Goal: Information Seeking & Learning: Get advice/opinions

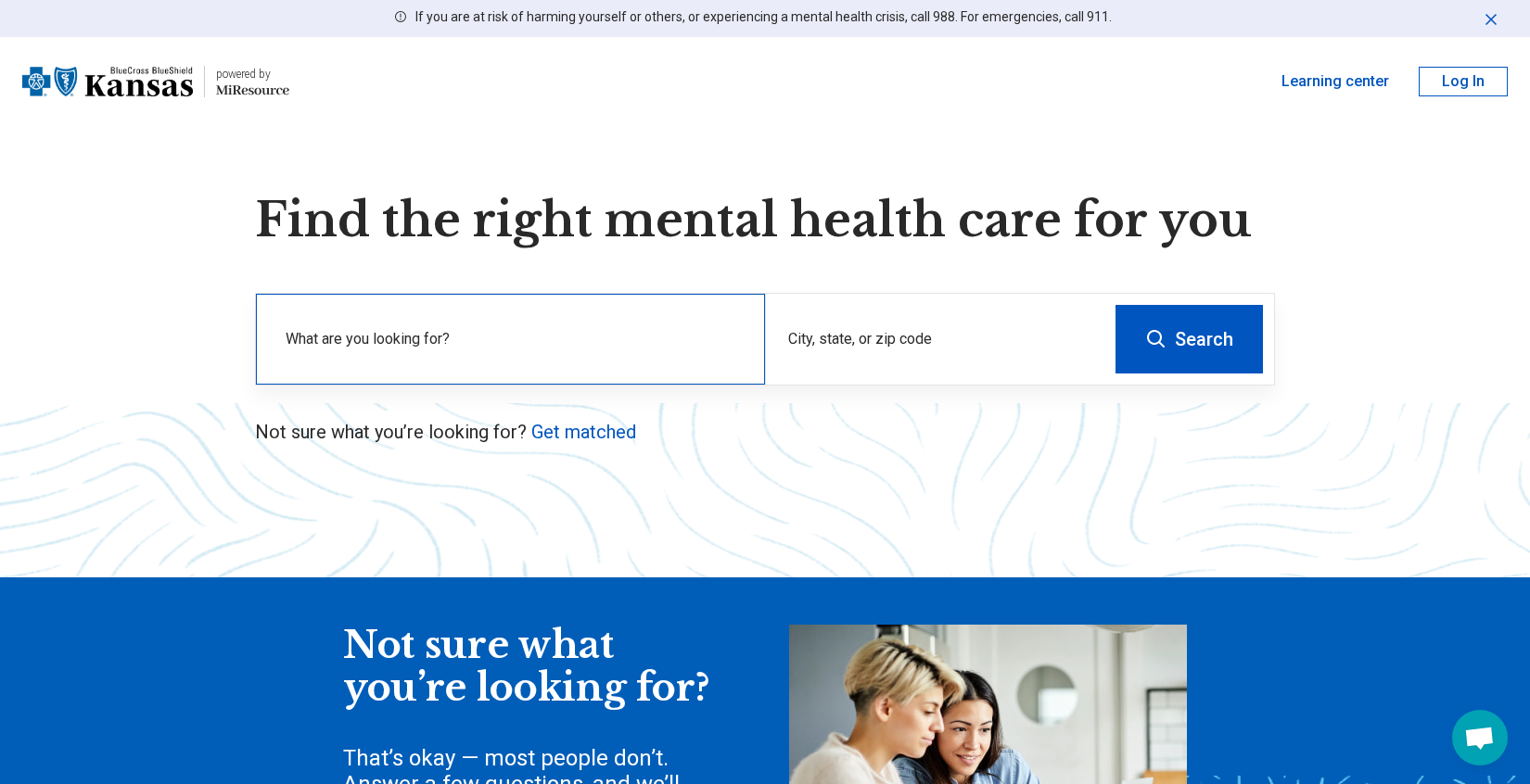
click at [620, 321] on div "What are you looking for?" at bounding box center [510, 339] width 509 height 91
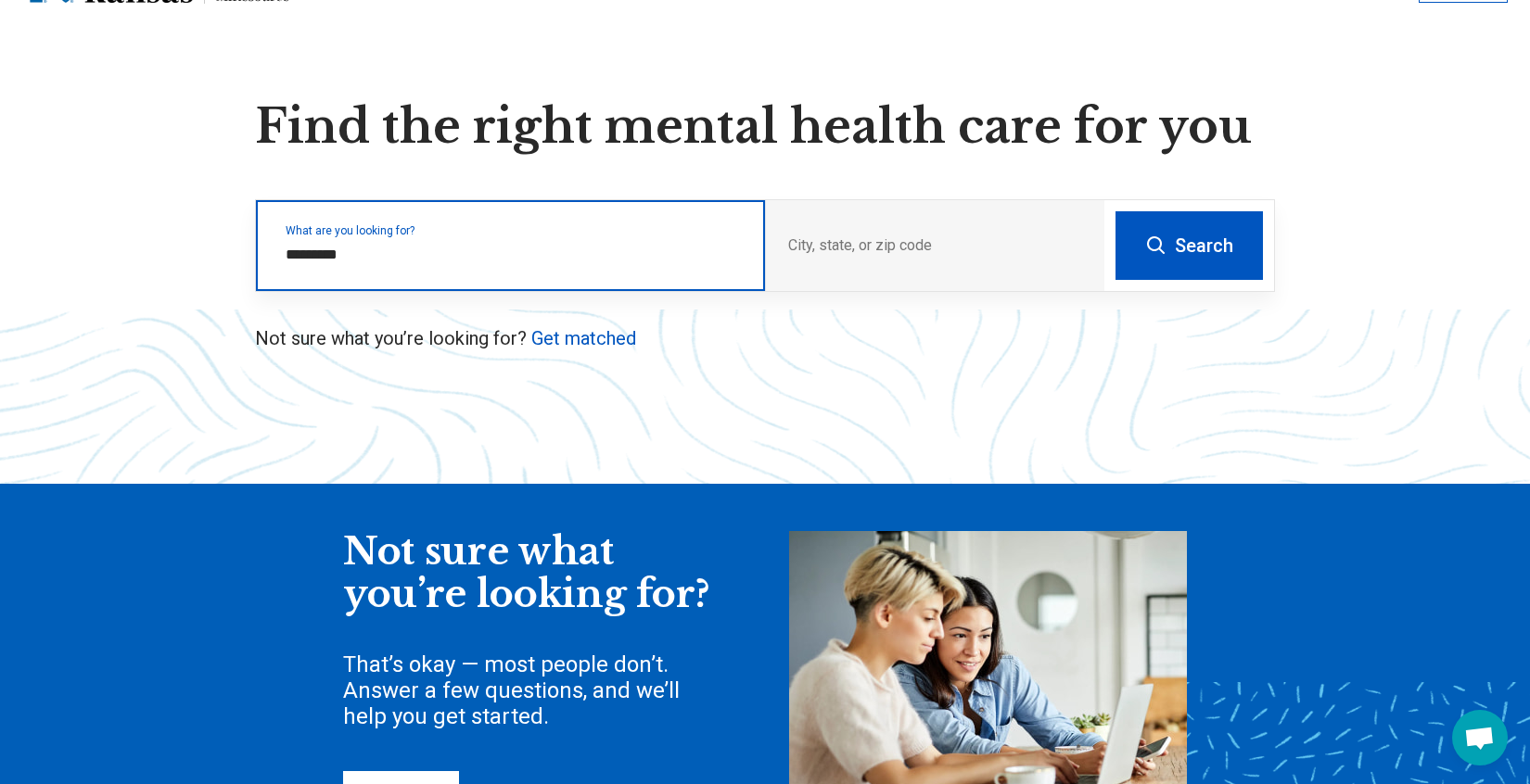
scroll to position [95, 0]
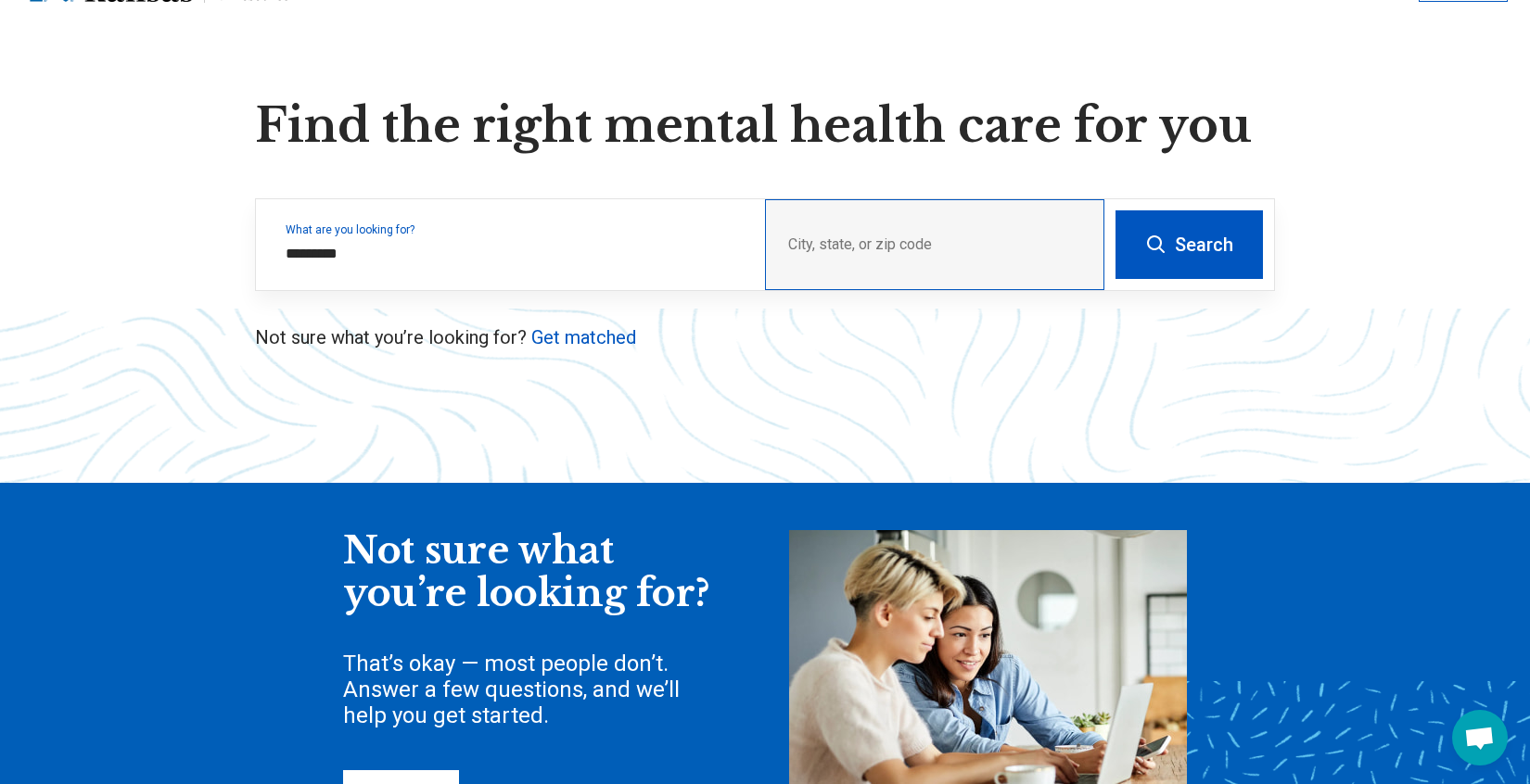
click at [812, 244] on div "City, state, or zip code" at bounding box center [935, 244] width 339 height 91
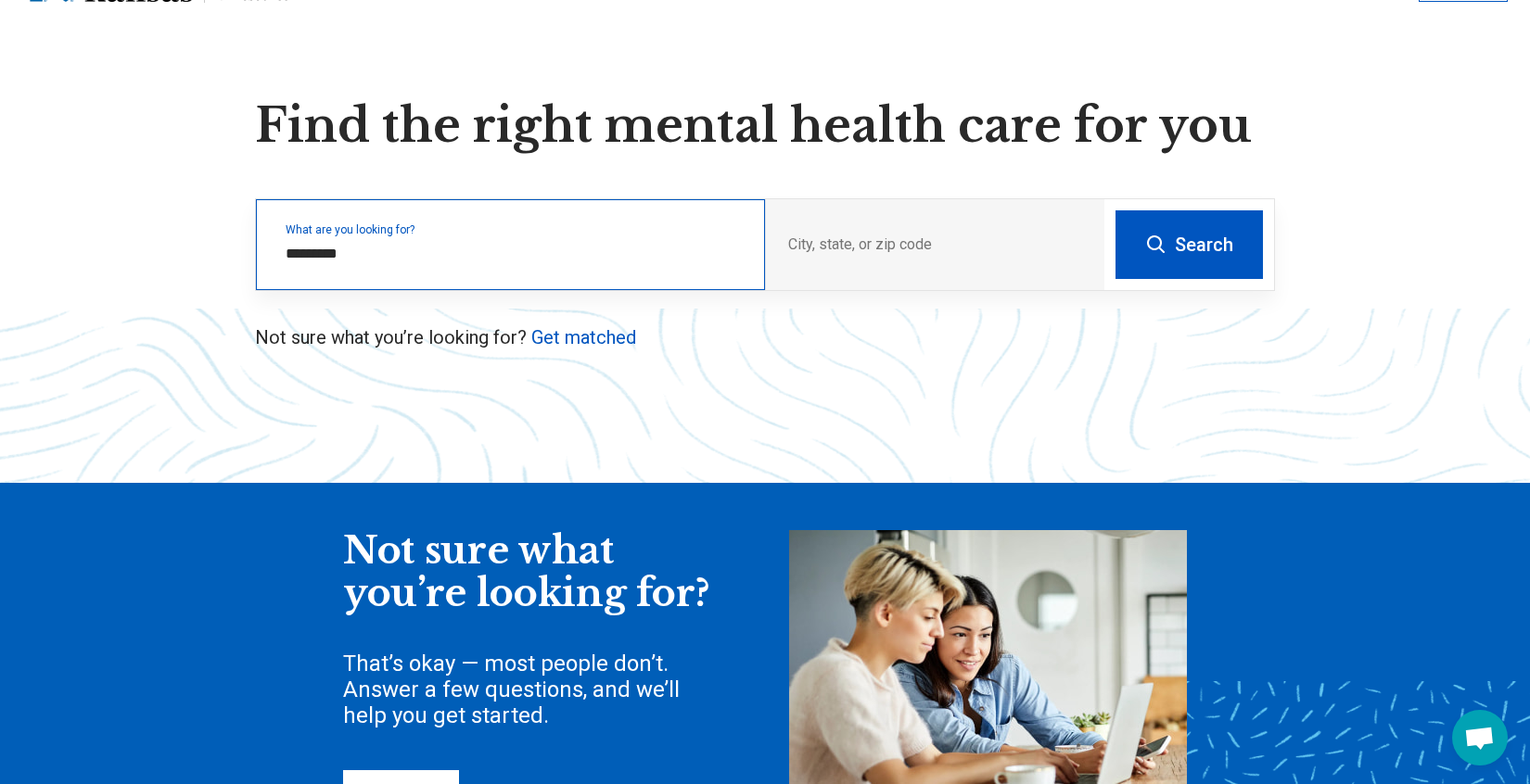
click at [549, 231] on label "What are you looking for?" at bounding box center [514, 230] width 457 height 11
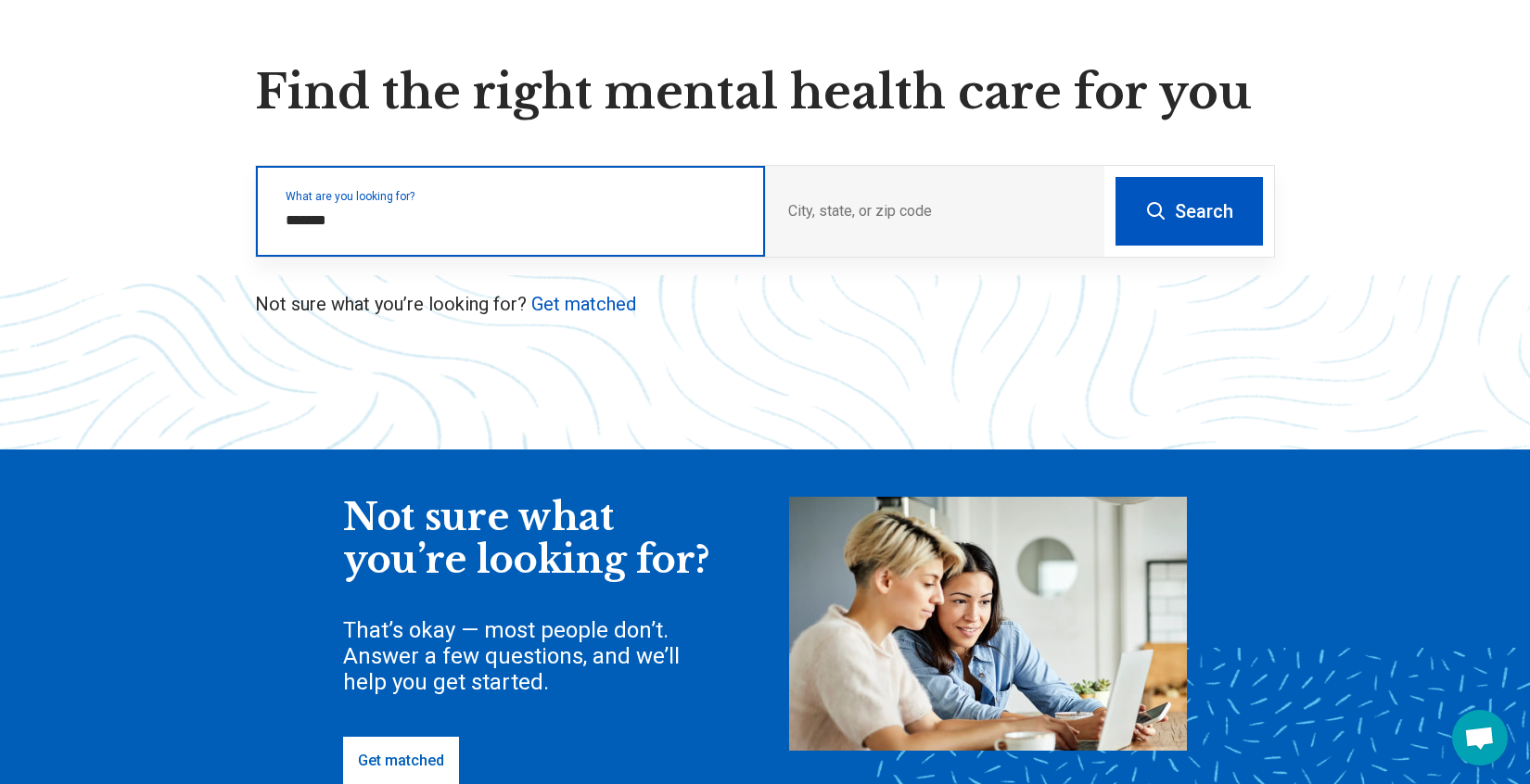
scroll to position [147, 0]
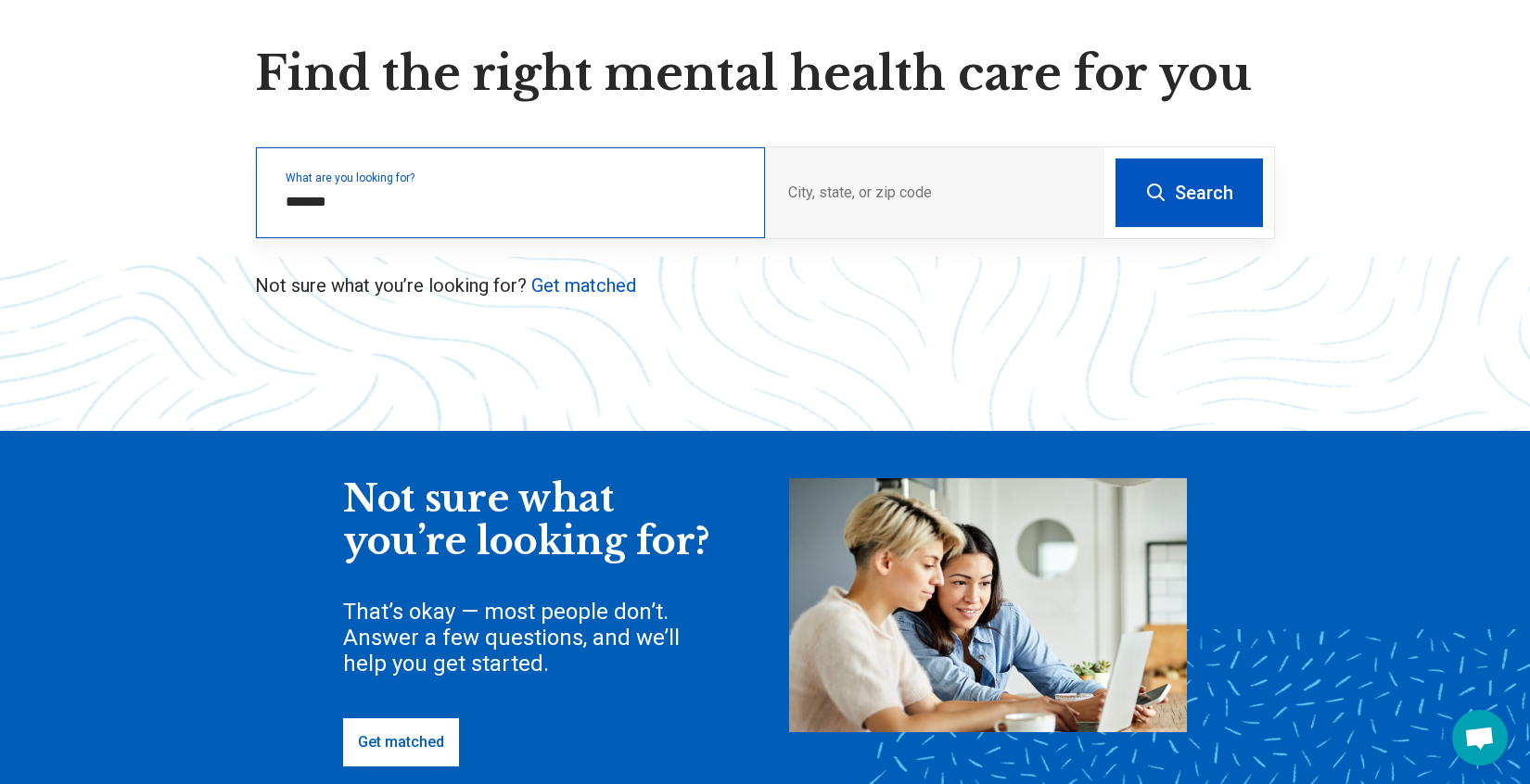
click at [408, 180] on label "What are you looking for?" at bounding box center [514, 178] width 457 height 11
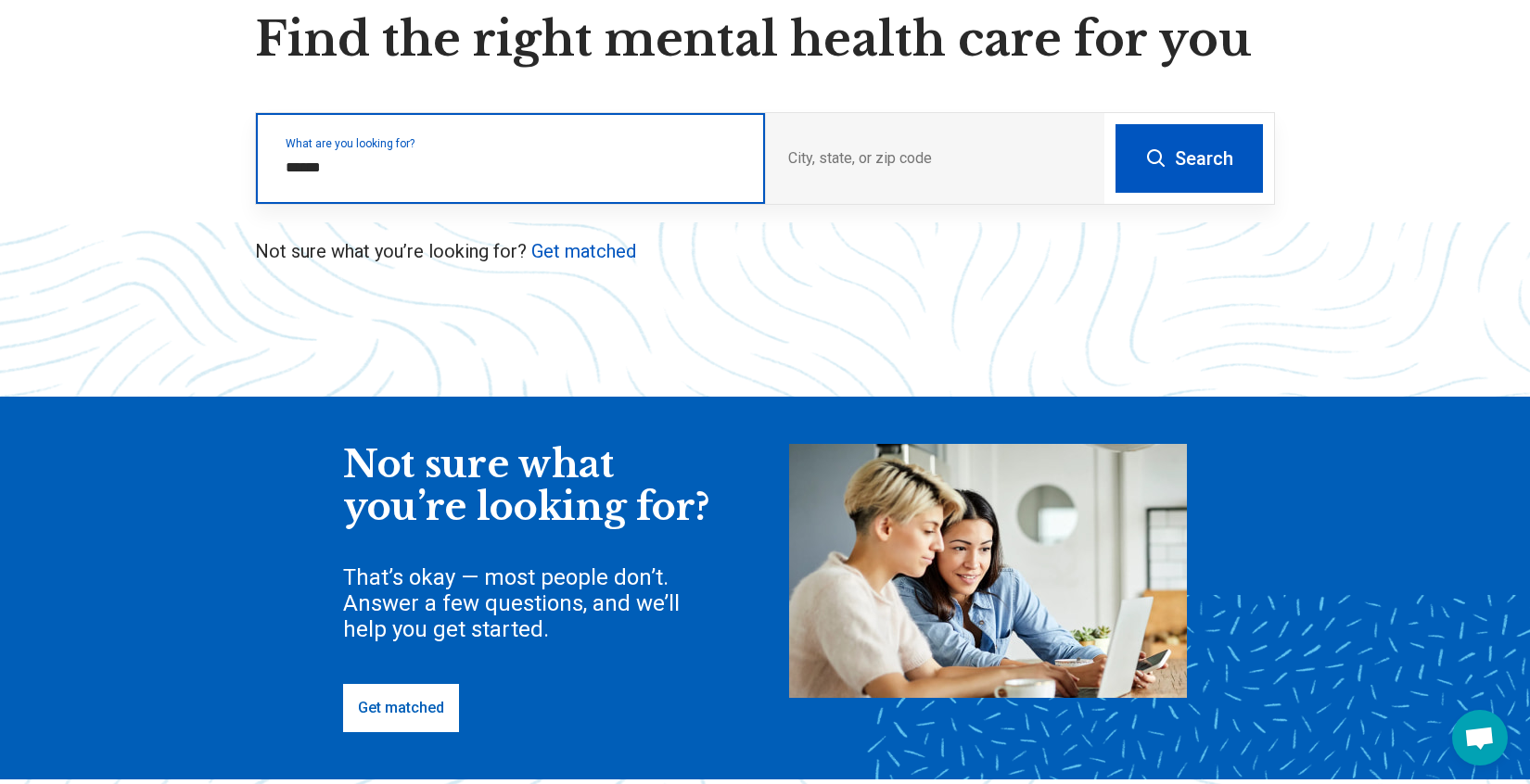
scroll to position [168, 0]
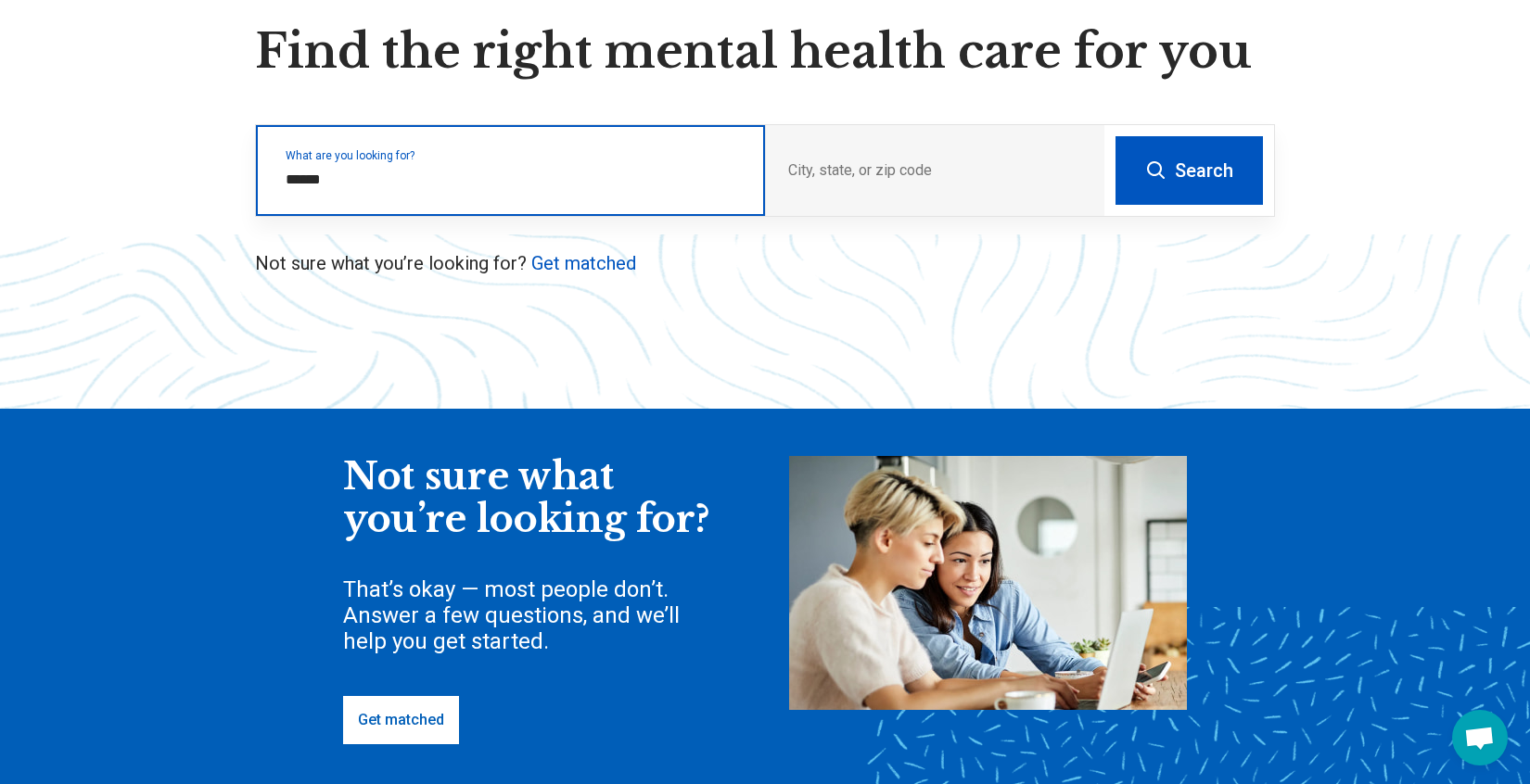
drag, startPoint x: 310, startPoint y: 180, endPoint x: 258, endPoint y: 177, distance: 52.1
click at [258, 177] on div "What are you looking for? ******" at bounding box center [510, 170] width 509 height 91
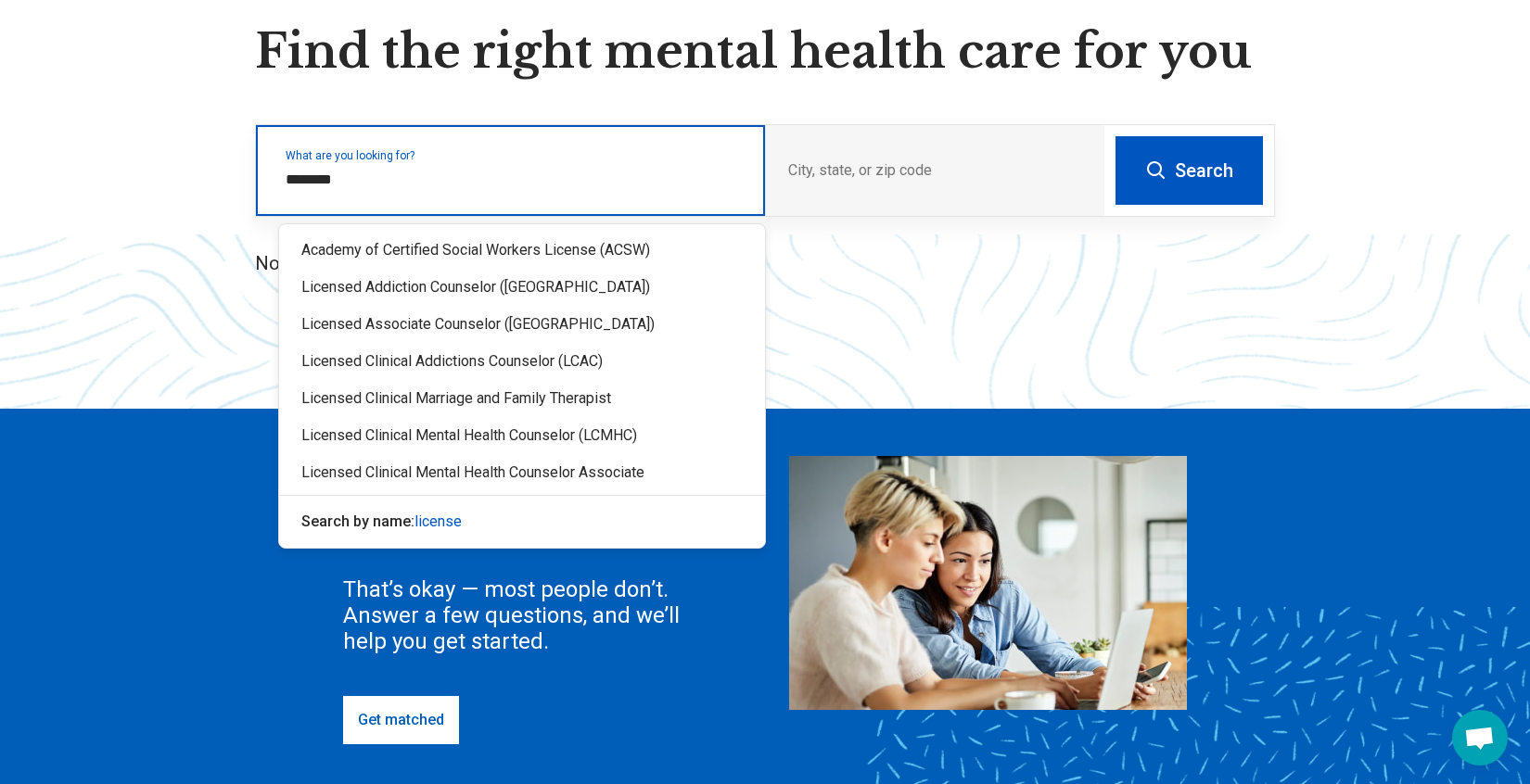
type input "********"
click at [400, 362] on div "Licensed Clinical Marriage and Family Therapist" at bounding box center [522, 361] width 486 height 37
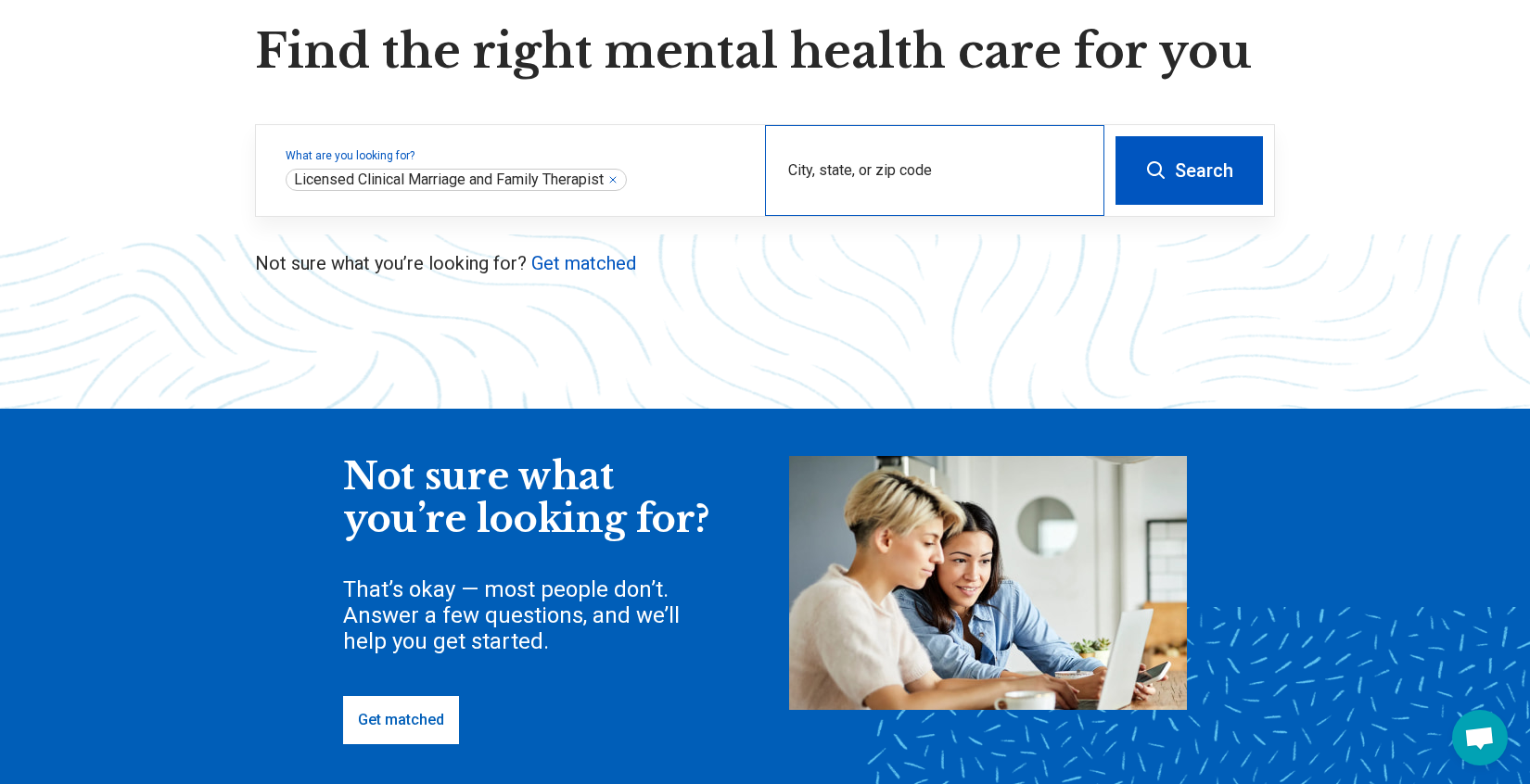
click at [860, 147] on div "City, state, or zip code" at bounding box center [935, 170] width 339 height 91
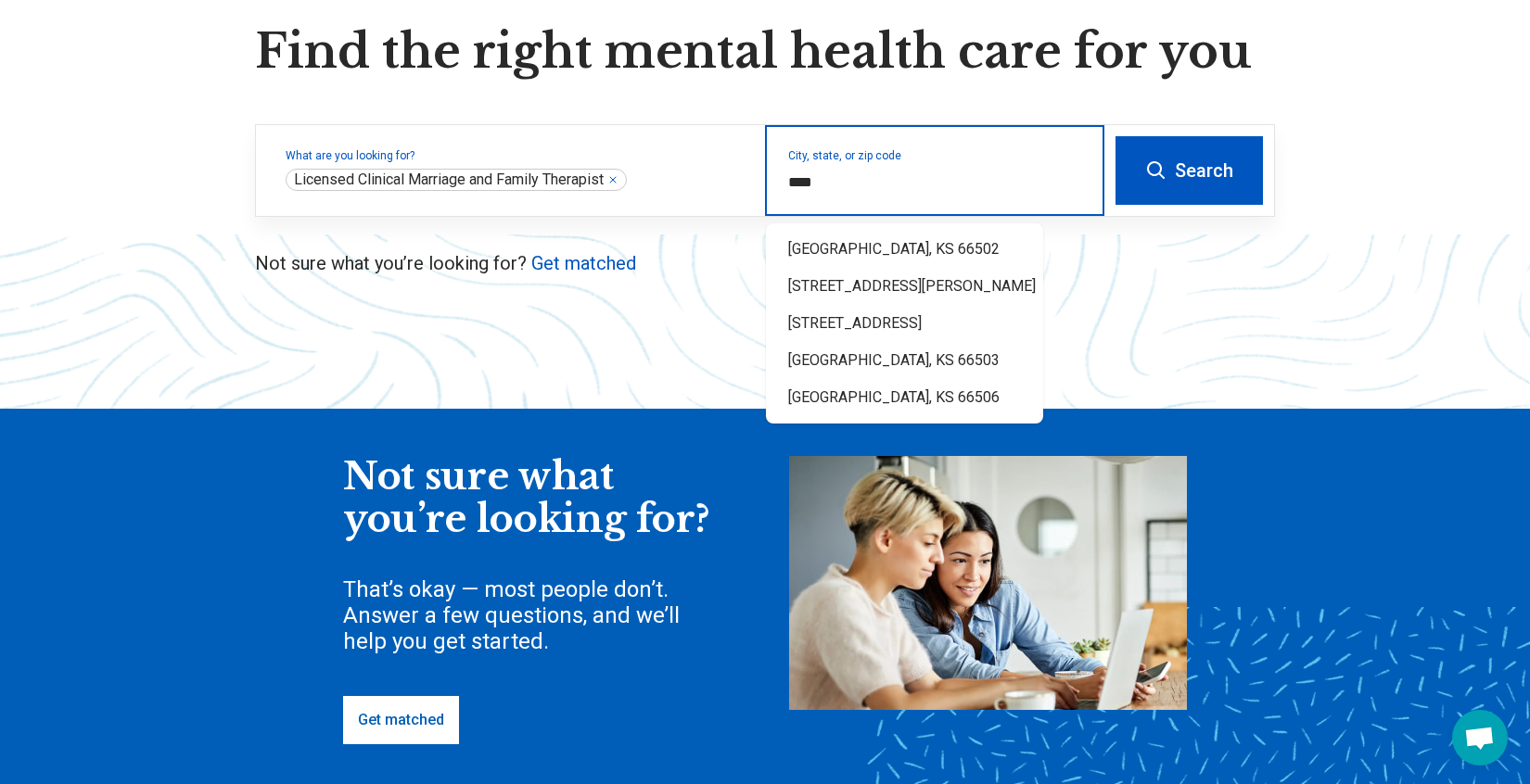
type input "*****"
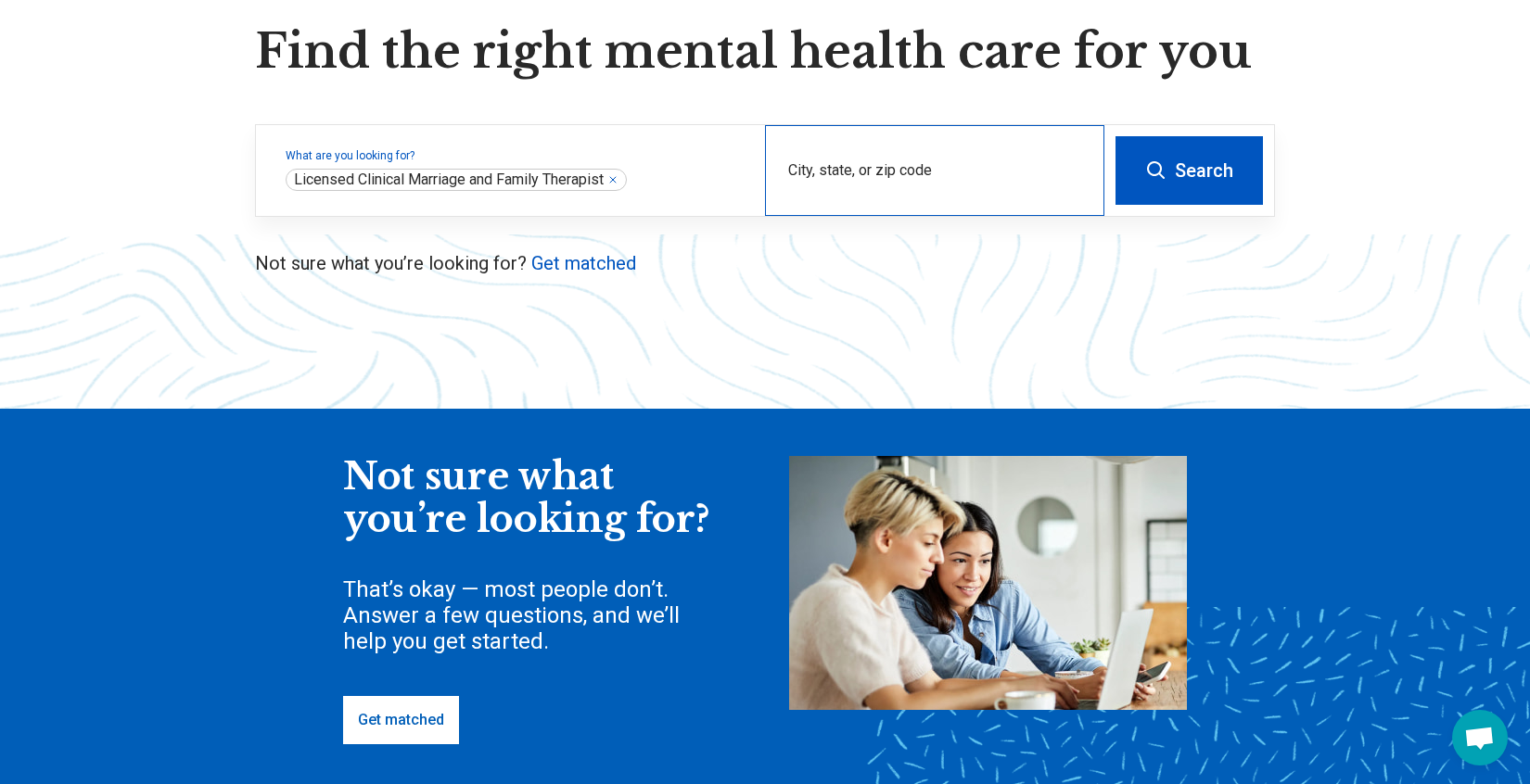
click at [939, 165] on div "City, state, or zip code" at bounding box center [935, 170] width 339 height 91
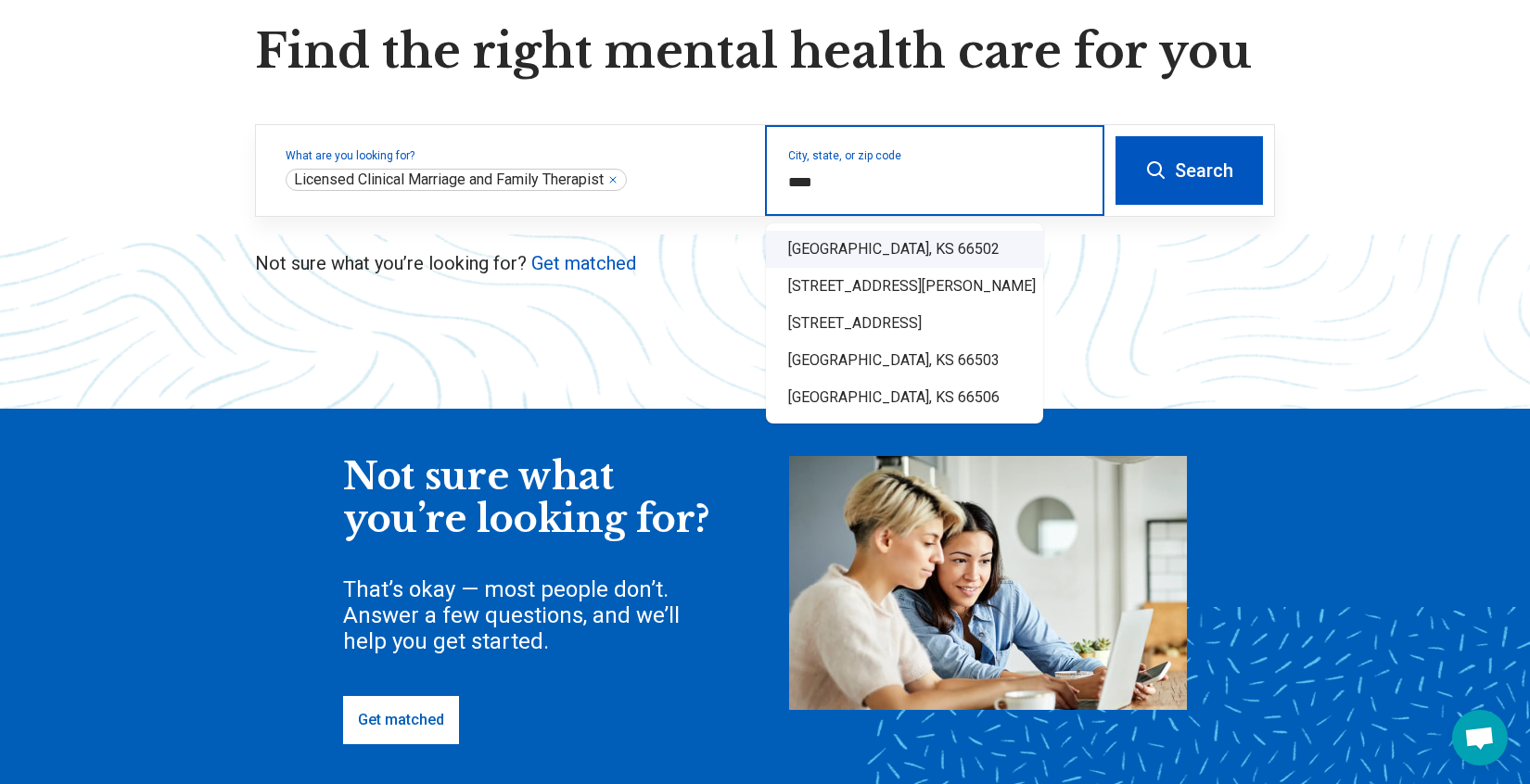
drag, startPoint x: 890, startPoint y: 246, endPoint x: 938, endPoint y: 236, distance: 49.0
click at [890, 246] on div "Manhattan, KS 66502" at bounding box center [905, 249] width 277 height 37
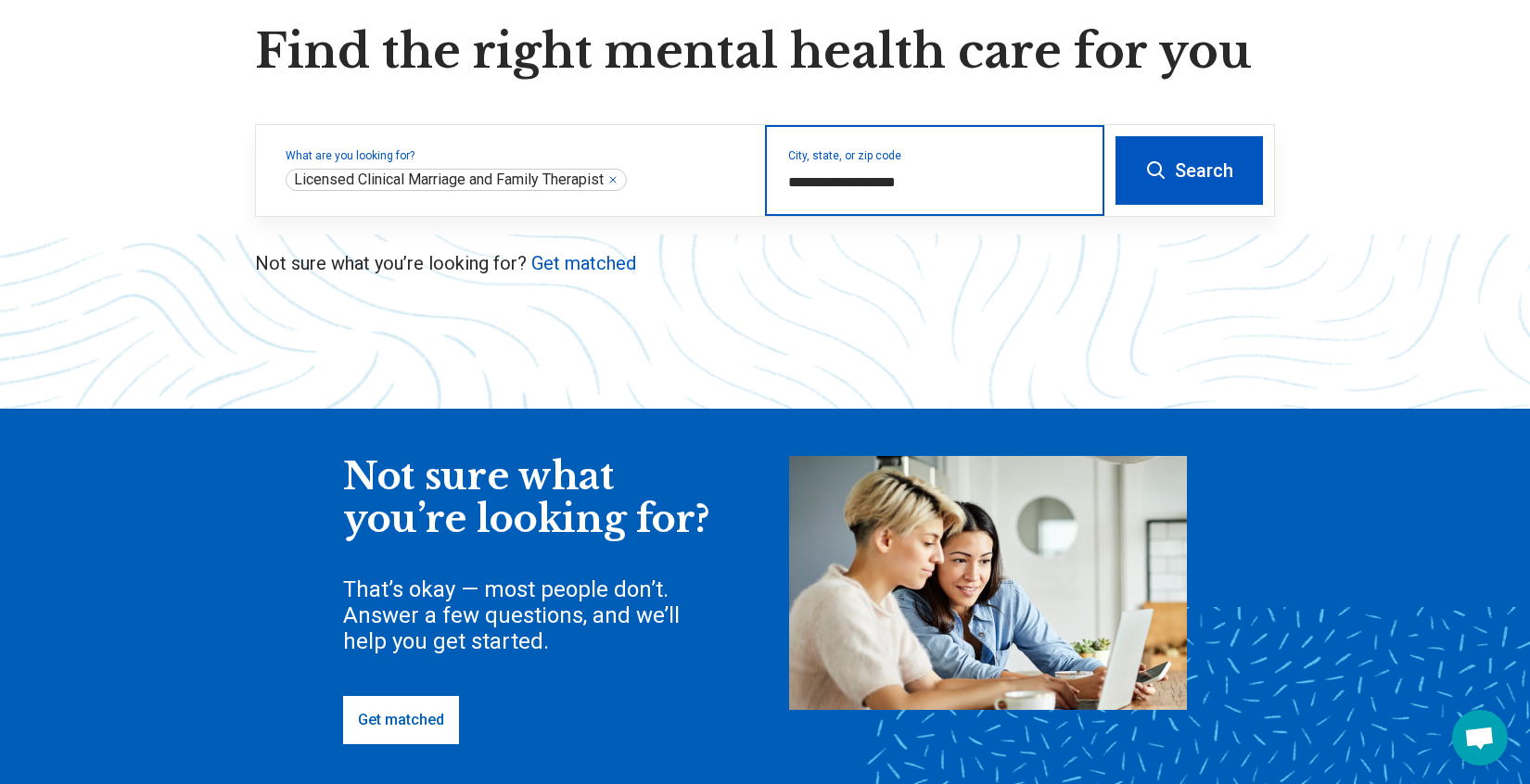
type input "**********"
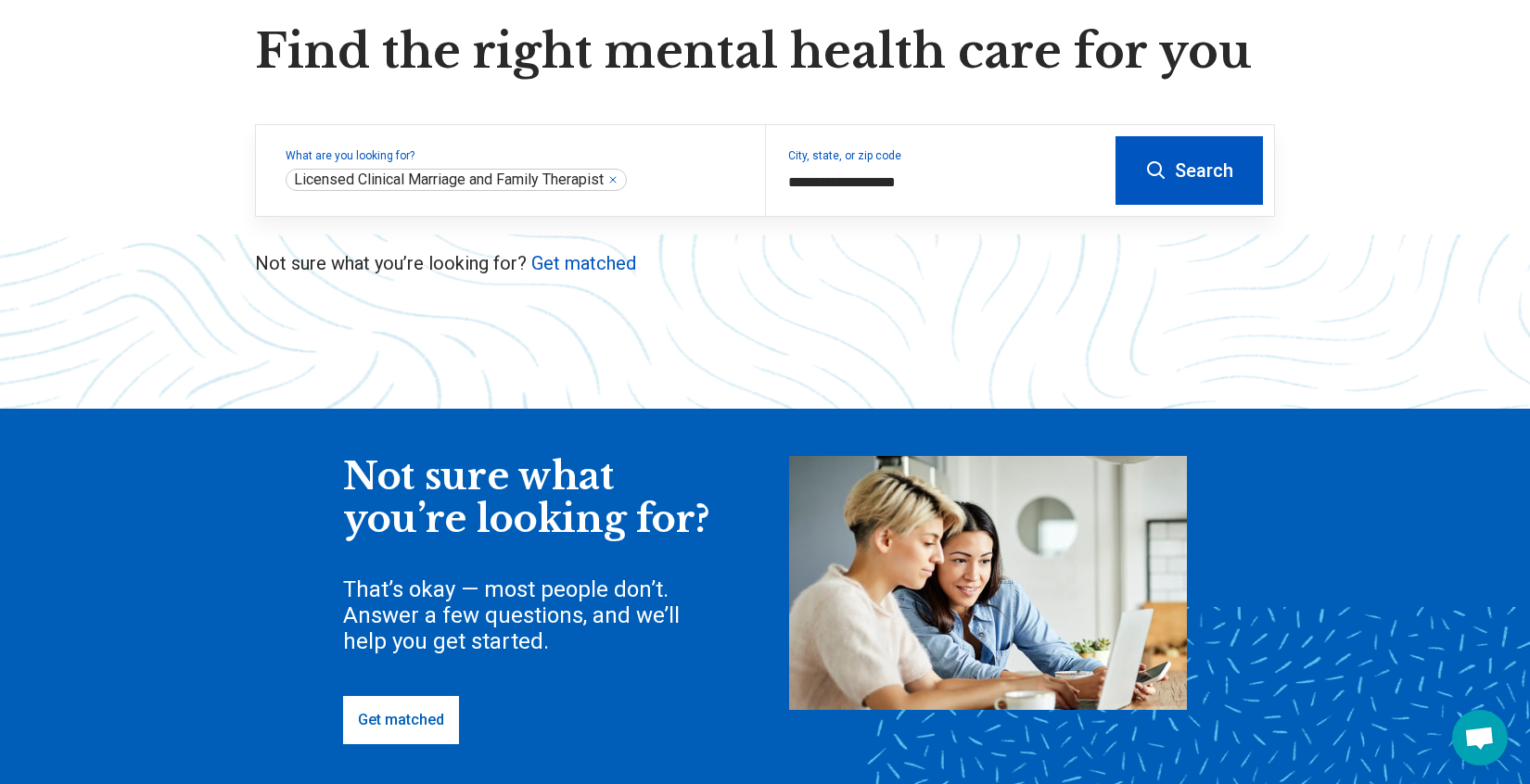
click at [1177, 174] on button "Search" at bounding box center [1189, 170] width 148 height 69
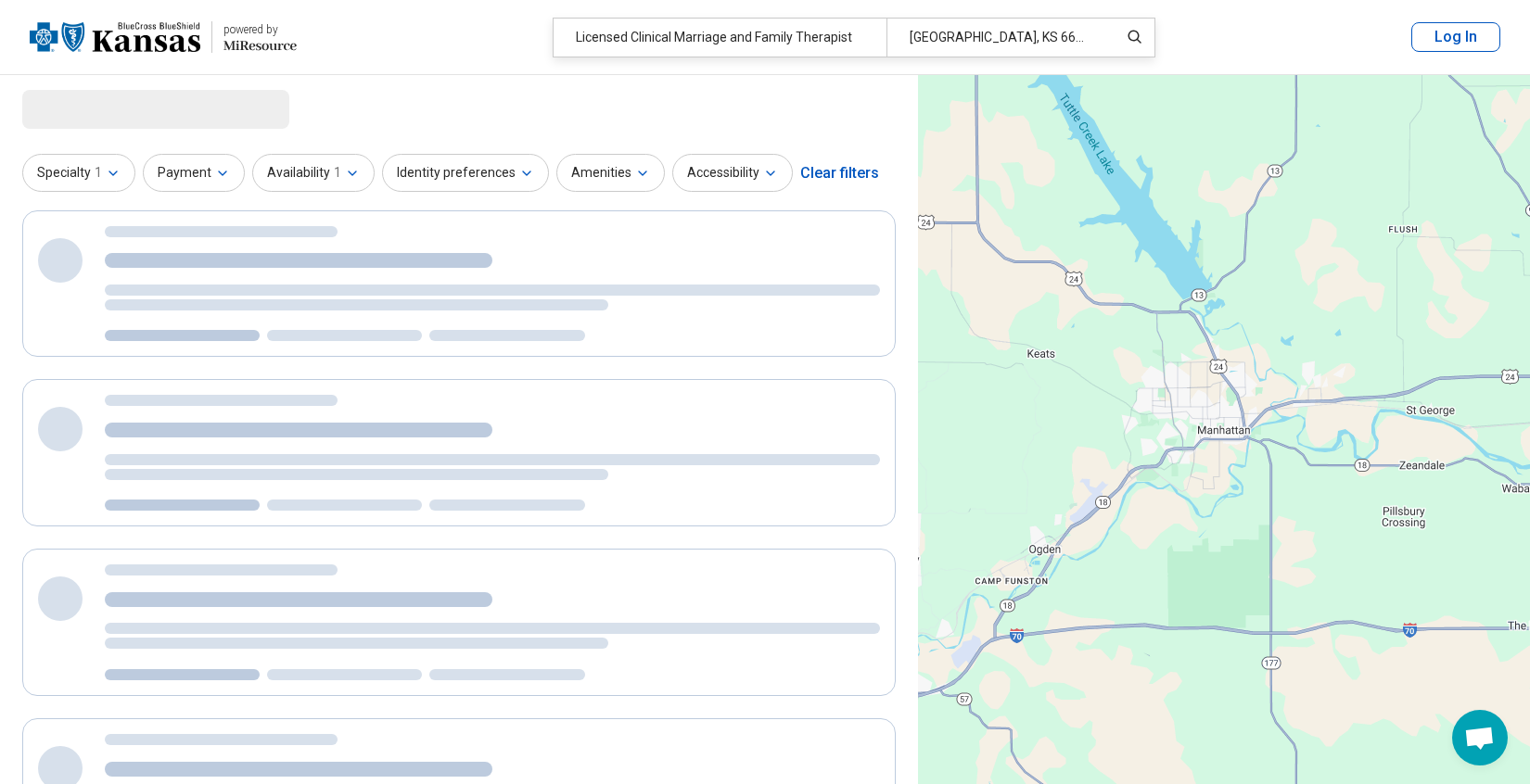
select select "***"
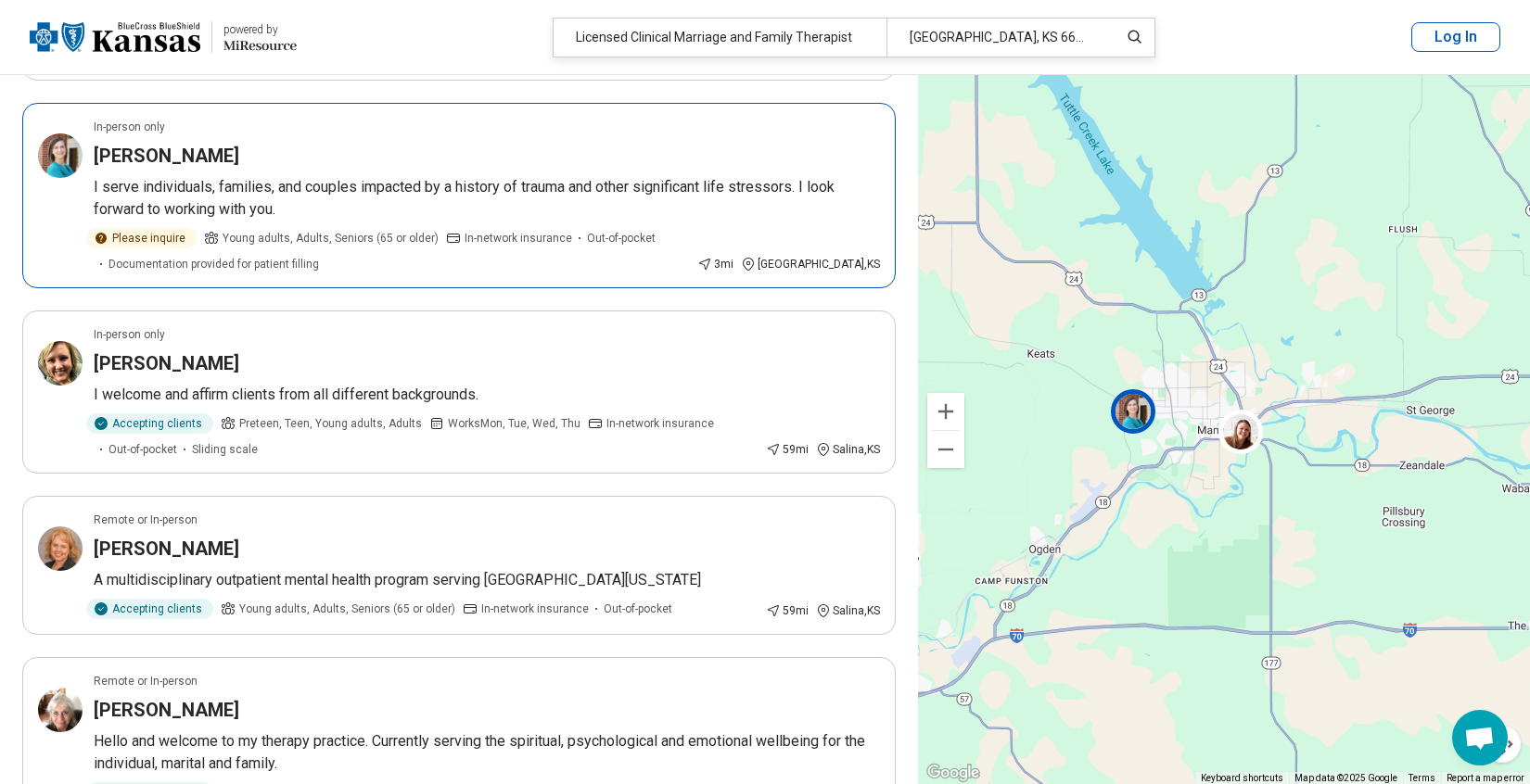
scroll to position [271, 0]
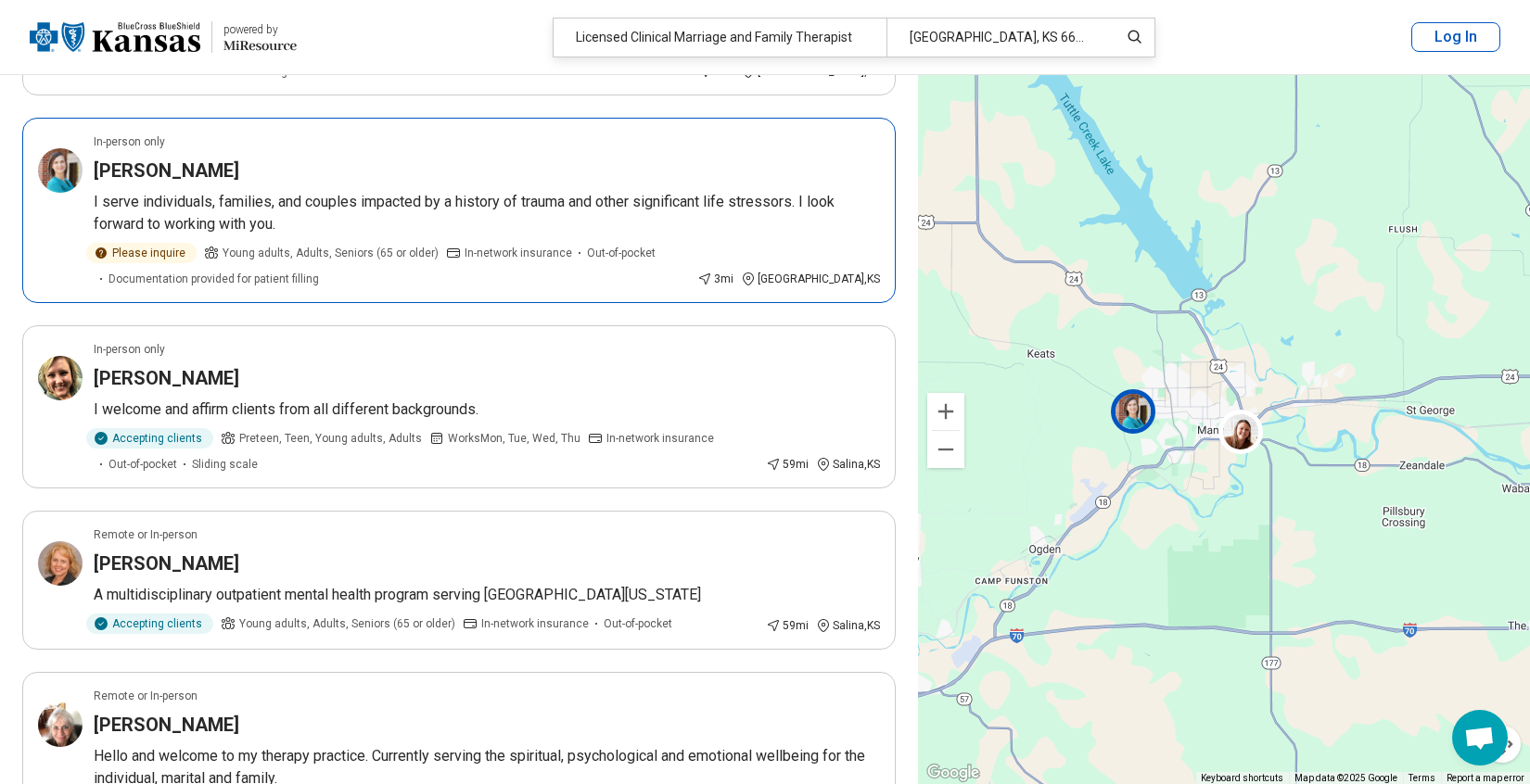
click at [416, 197] on p "I serve individuals, families, and couples impacted by a history of trauma and …" at bounding box center [487, 212] width 786 height 44
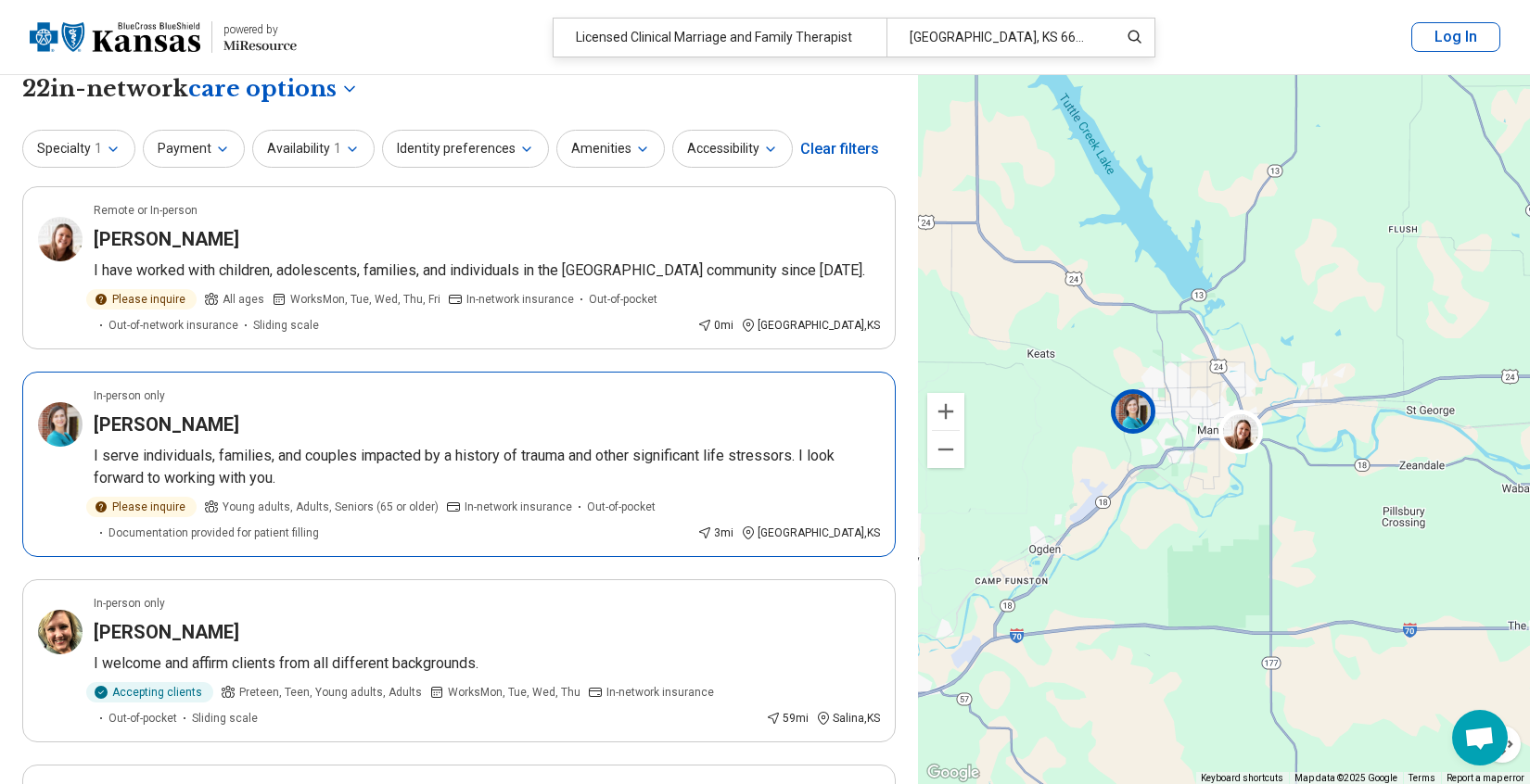
scroll to position [0, 0]
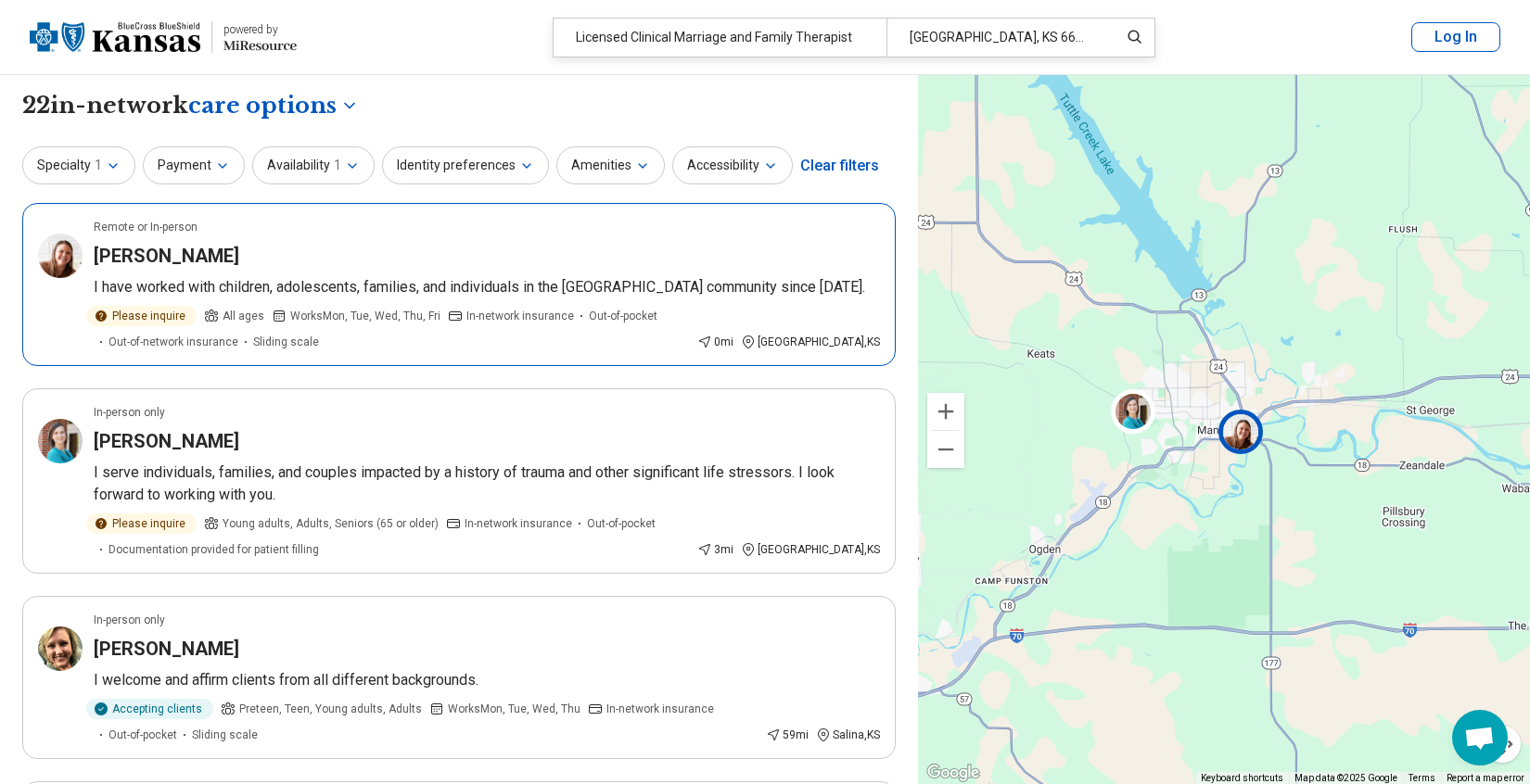
click at [259, 259] on div "Amanda Mazouch" at bounding box center [487, 256] width 786 height 26
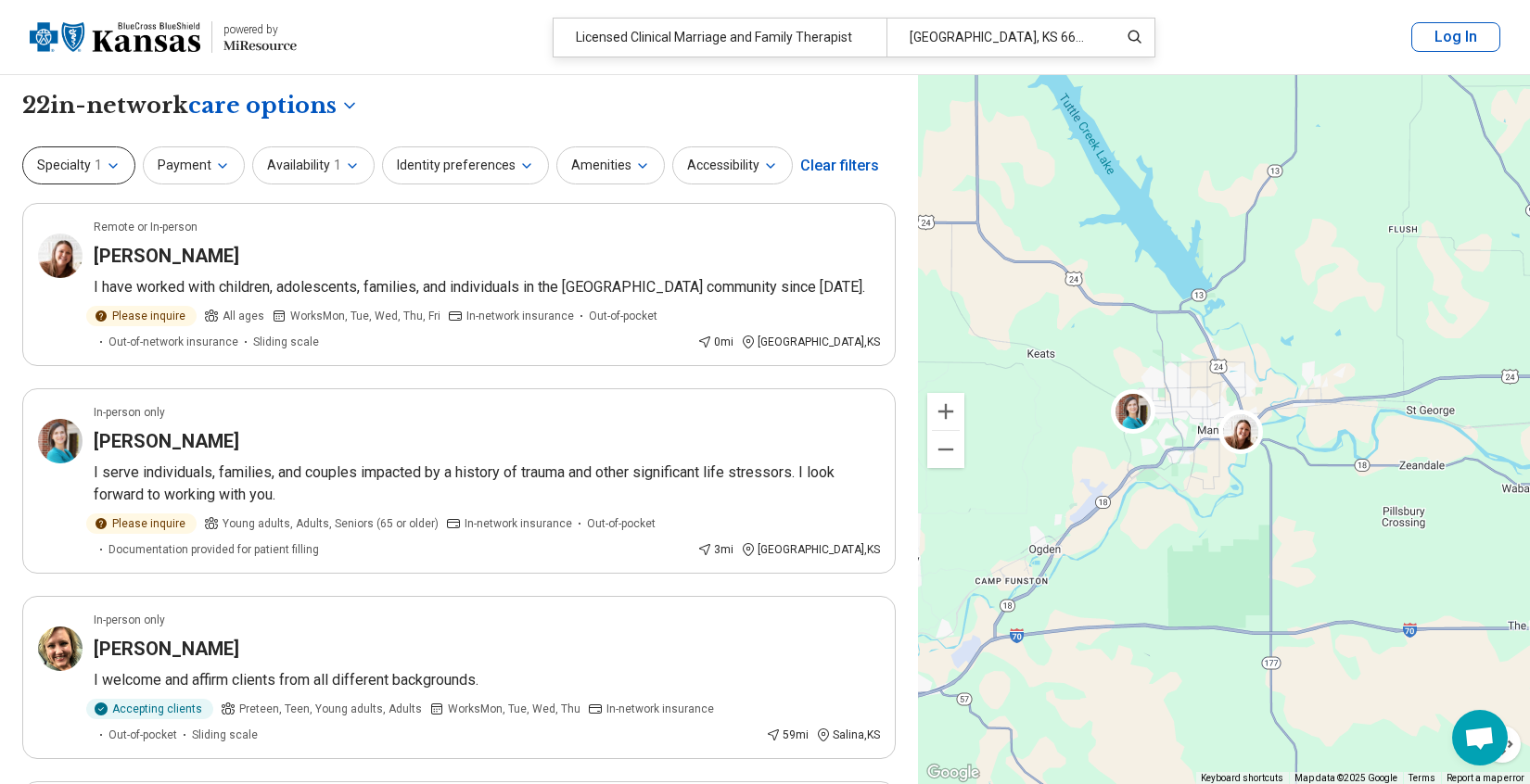
click at [117, 168] on icon "button" at bounding box center [113, 166] width 15 height 15
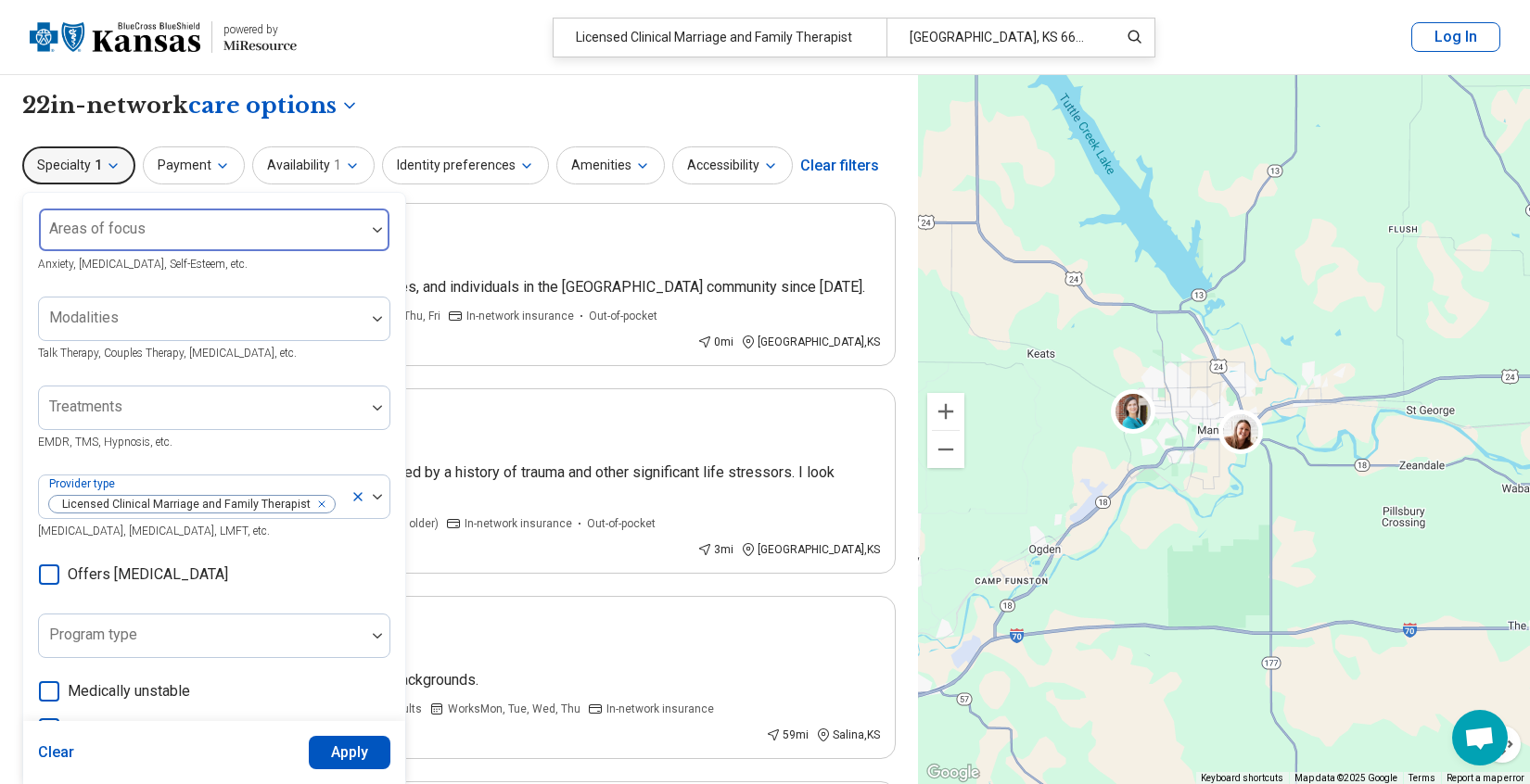
click at [229, 230] on div at bounding box center [201, 238] width 311 height 26
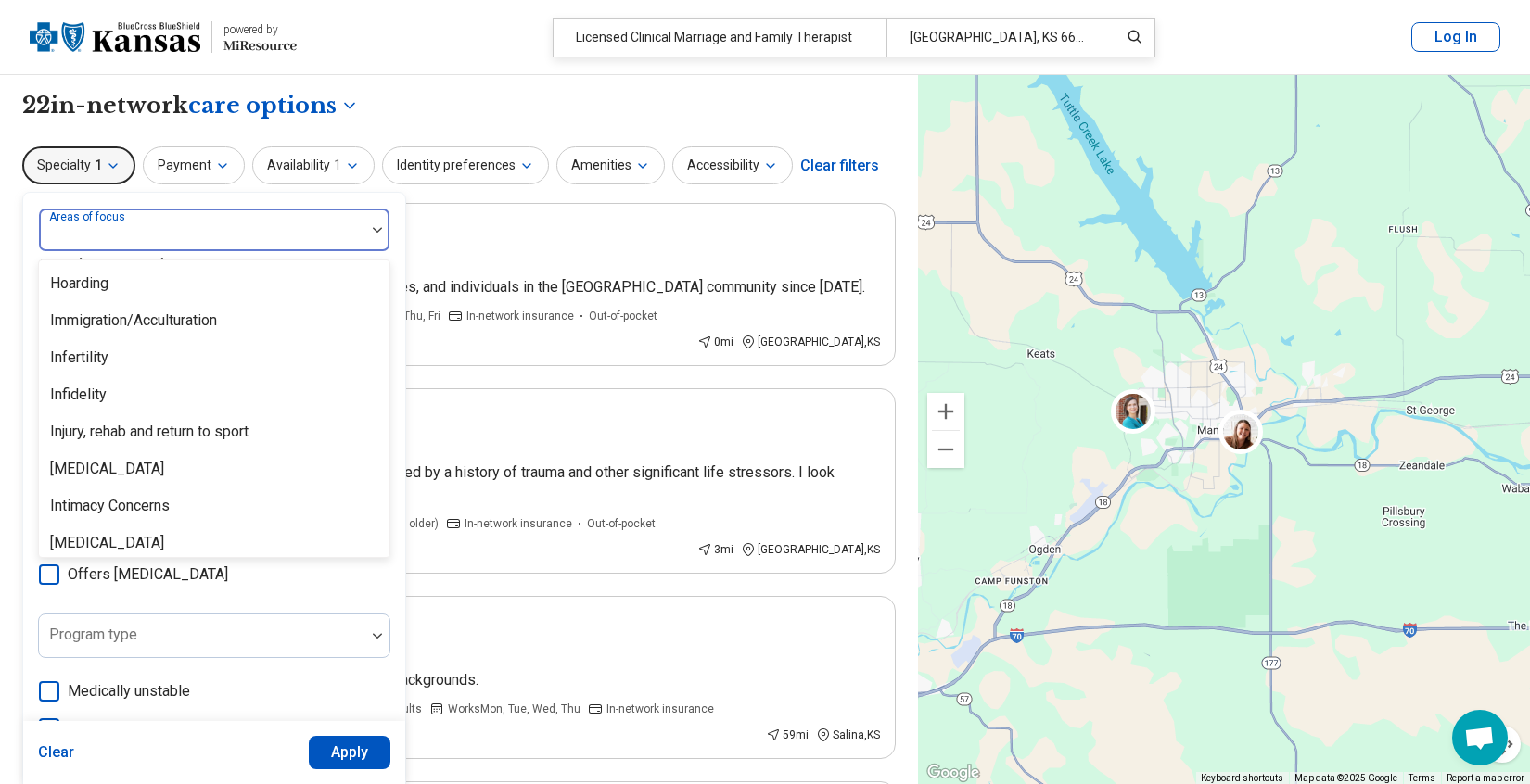
scroll to position [1638, 0]
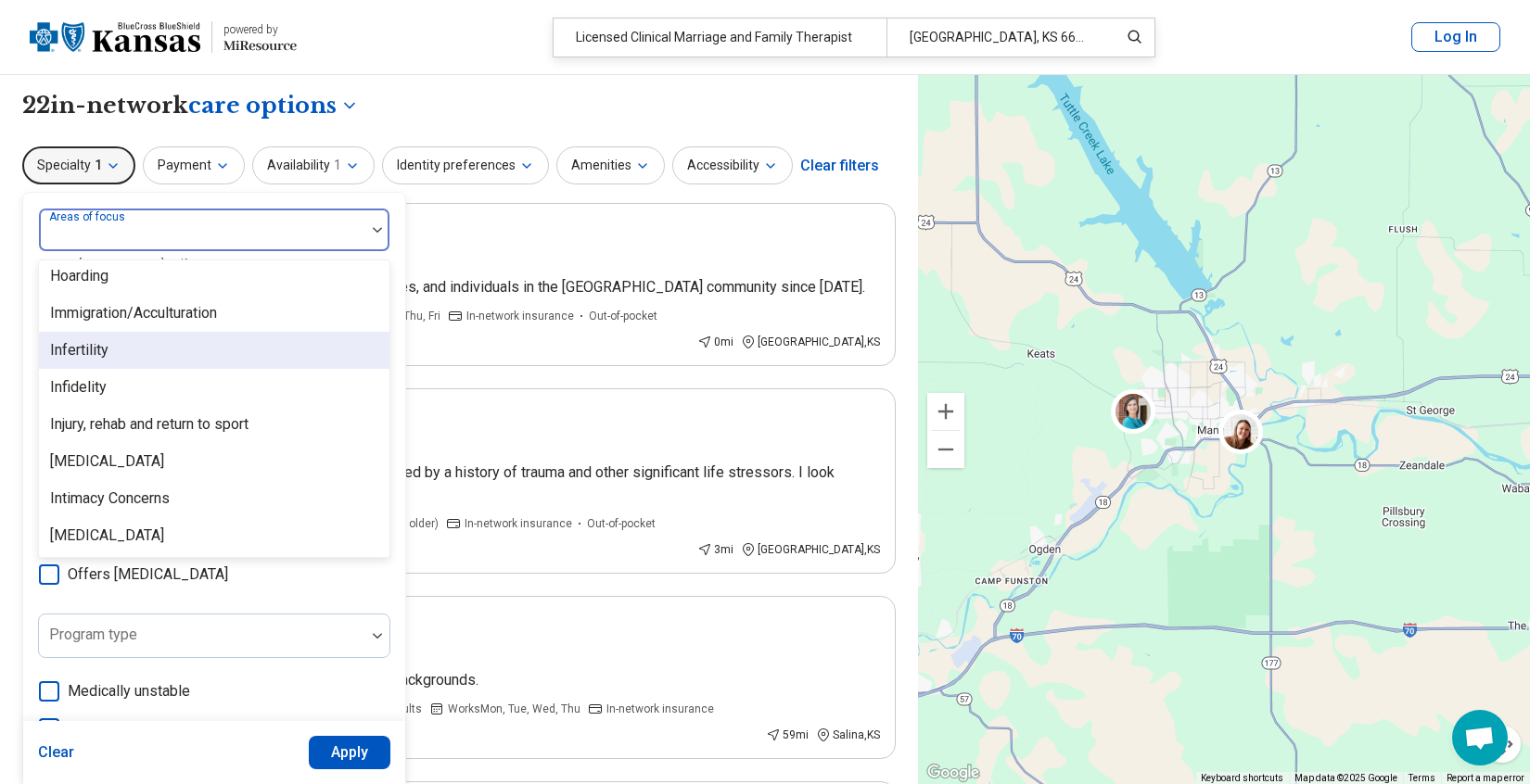
click at [221, 363] on div "Infertility" at bounding box center [213, 350] width 351 height 37
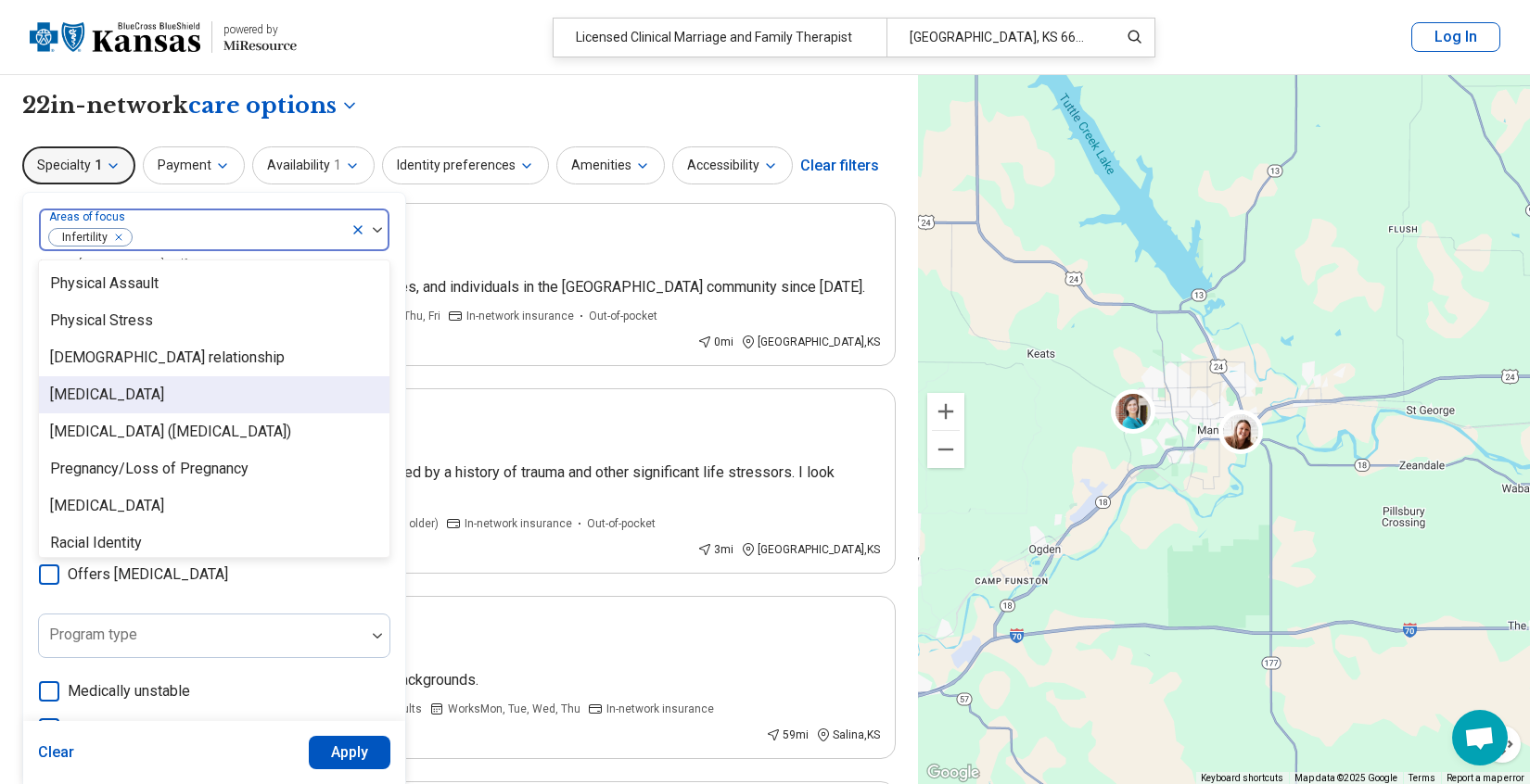
scroll to position [2548, 0]
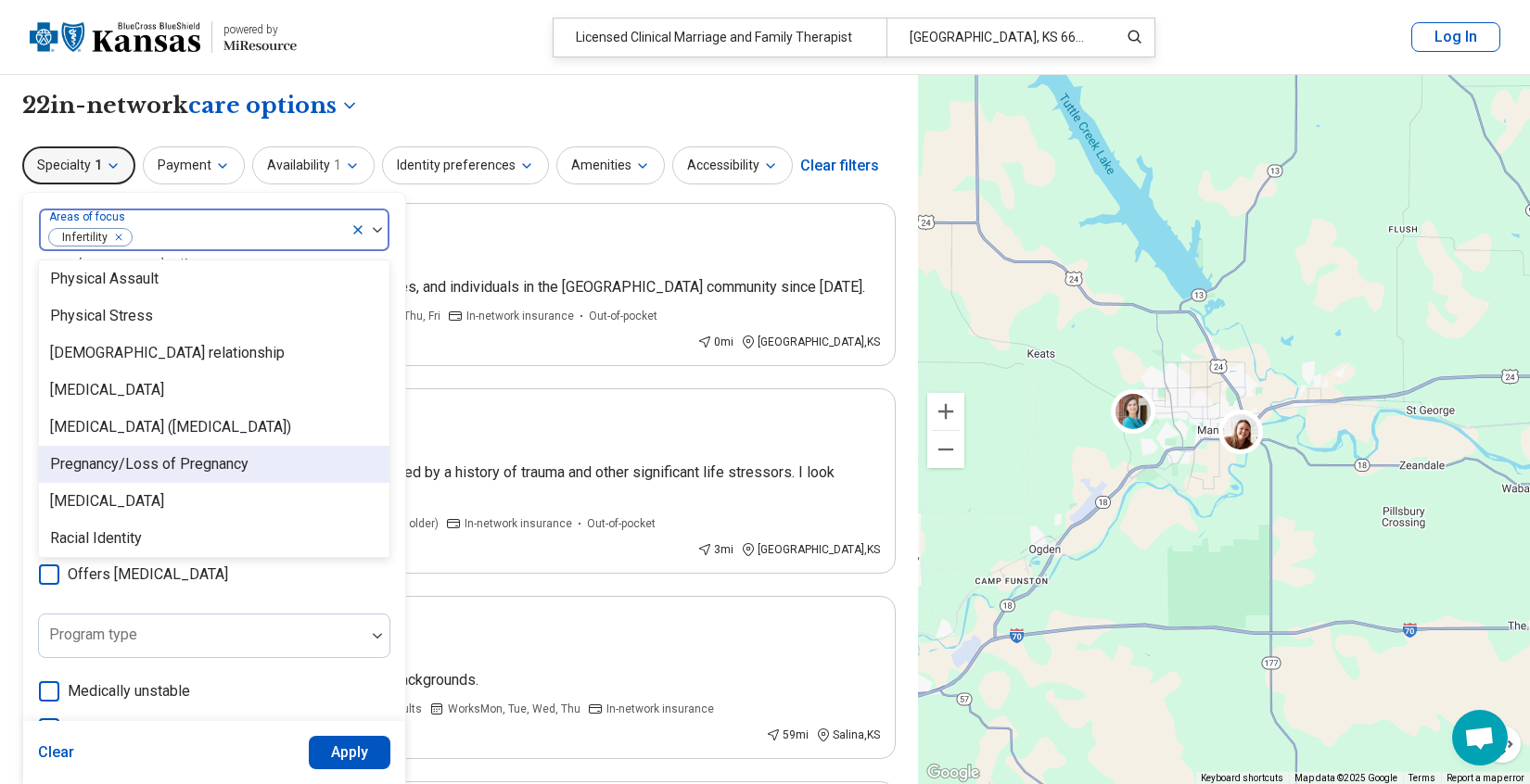
click at [225, 458] on div "Pregnancy/Loss of Pregnancy" at bounding box center [149, 464] width 198 height 23
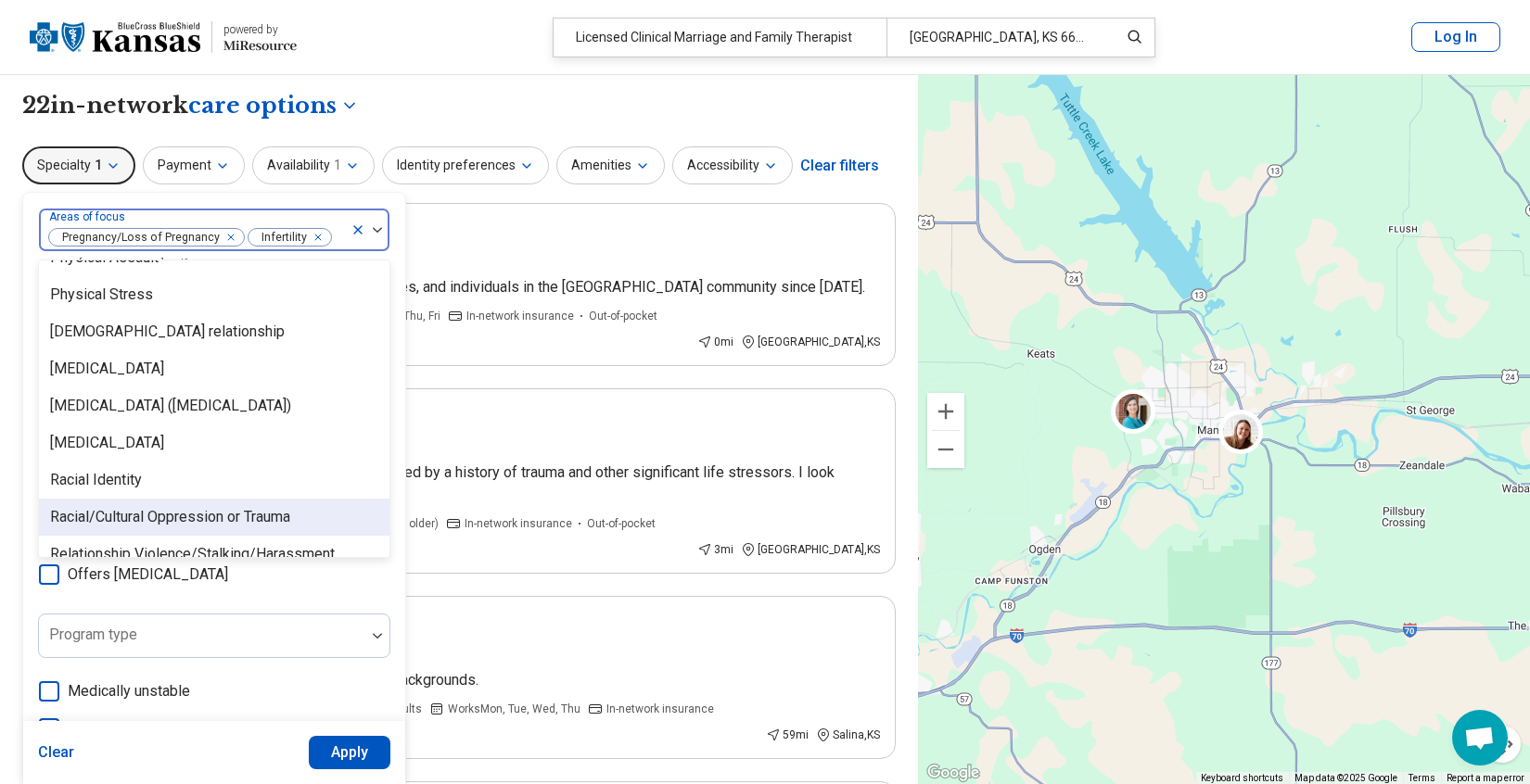
click at [268, 682] on label "Medically unstable" at bounding box center [213, 692] width 353 height 23
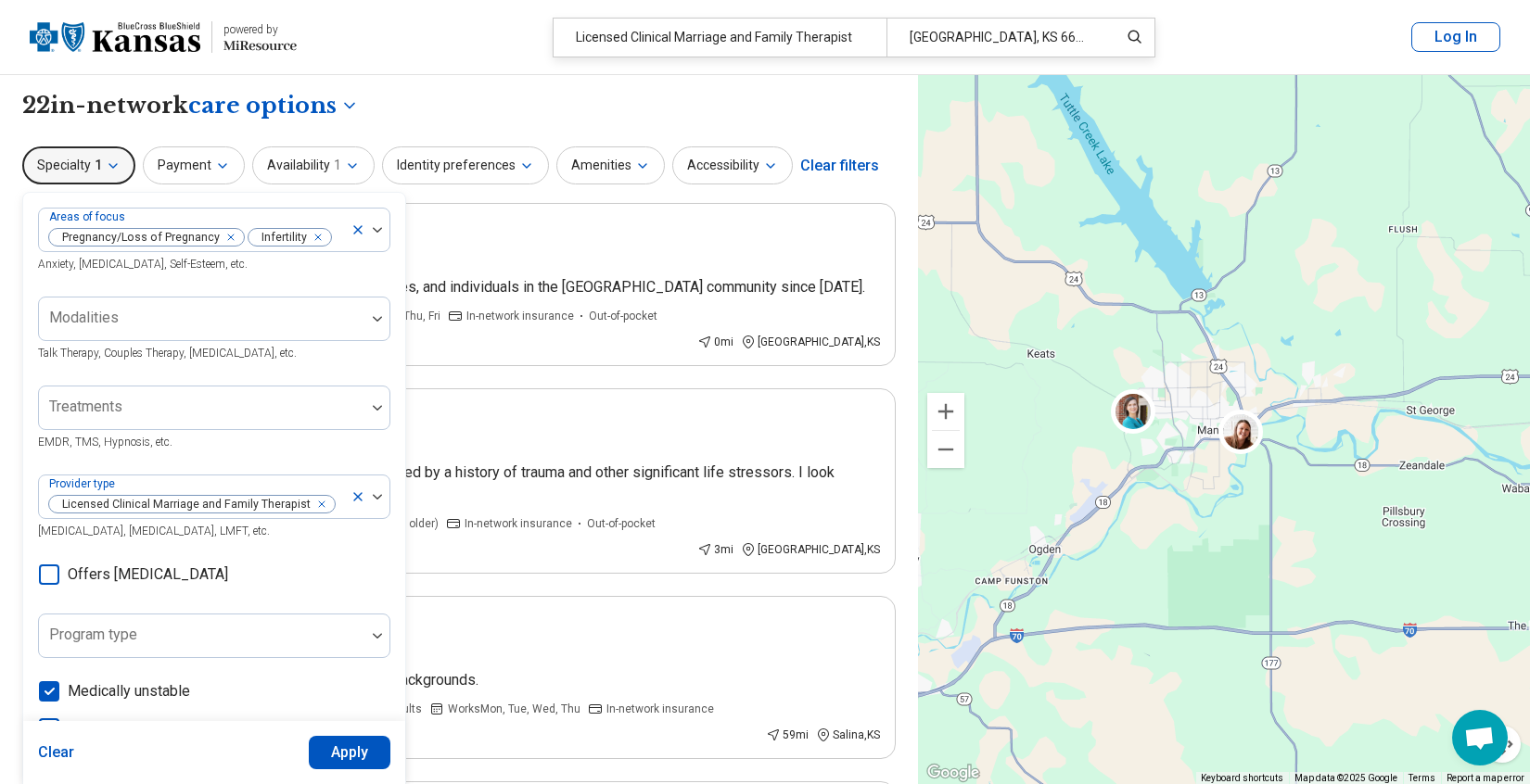
scroll to position [9, 0]
click at [362, 499] on icon at bounding box center [358, 497] width 15 height 15
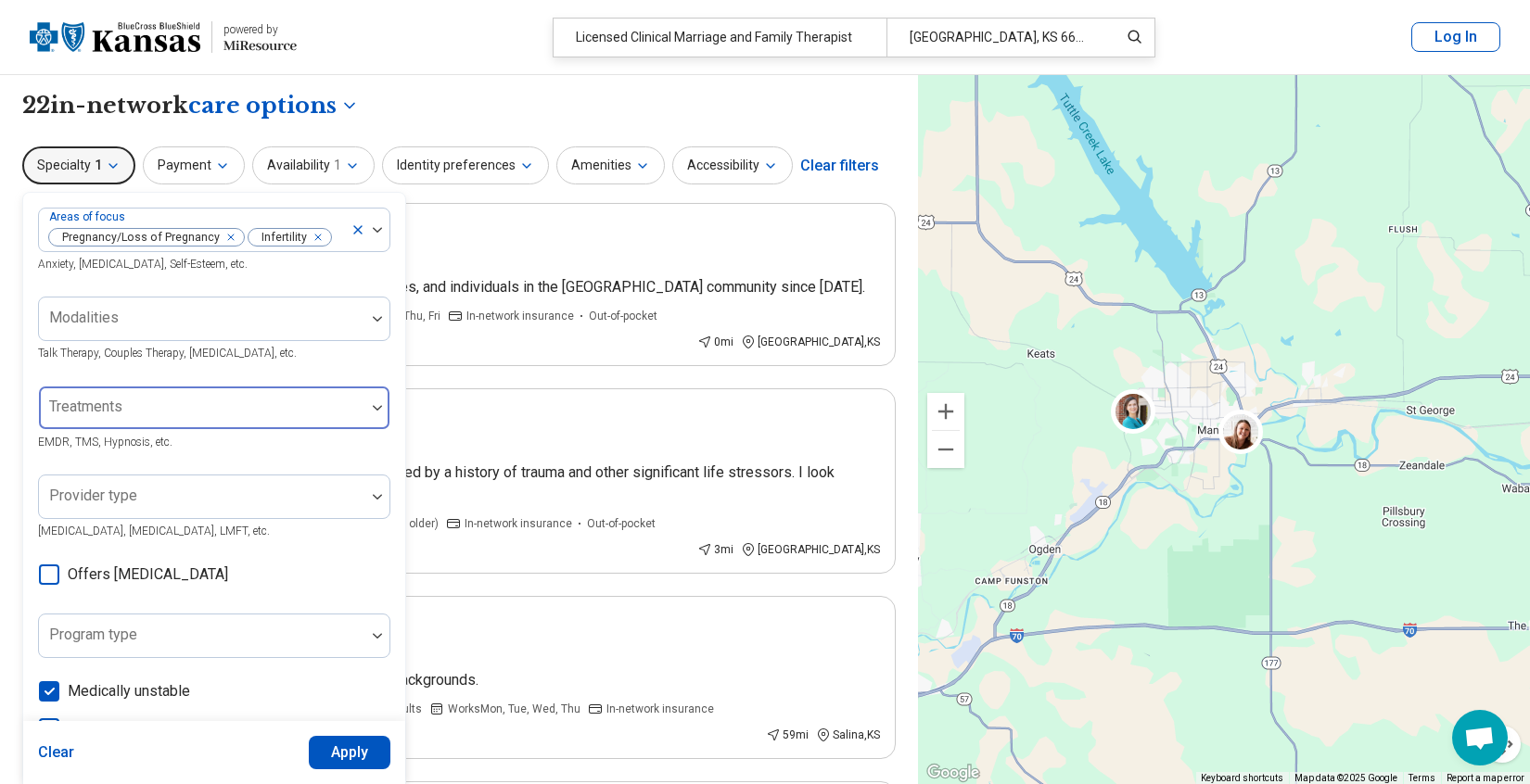
click at [280, 404] on div at bounding box center [201, 416] width 311 height 26
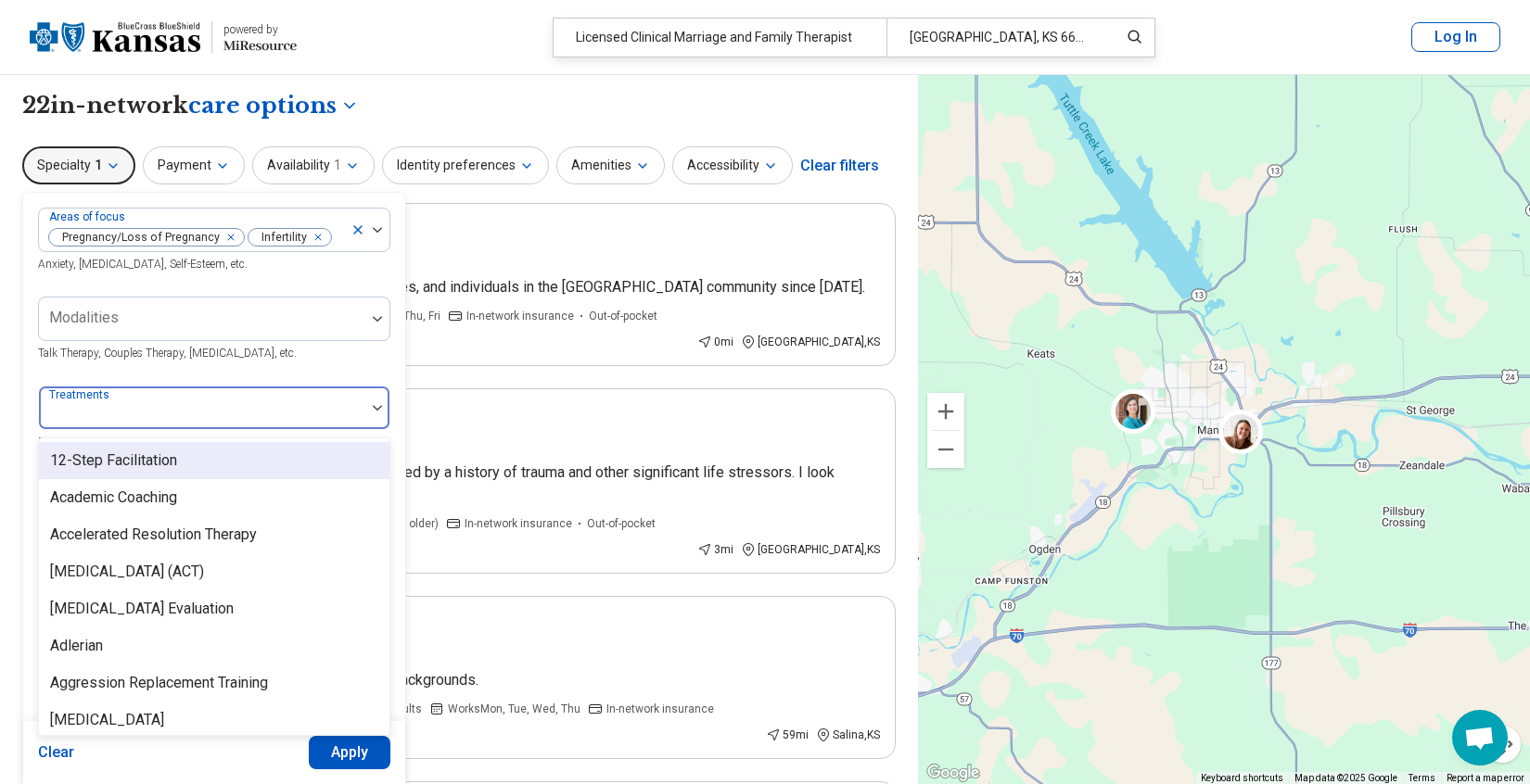
click at [280, 404] on div at bounding box center [201, 416] width 311 height 26
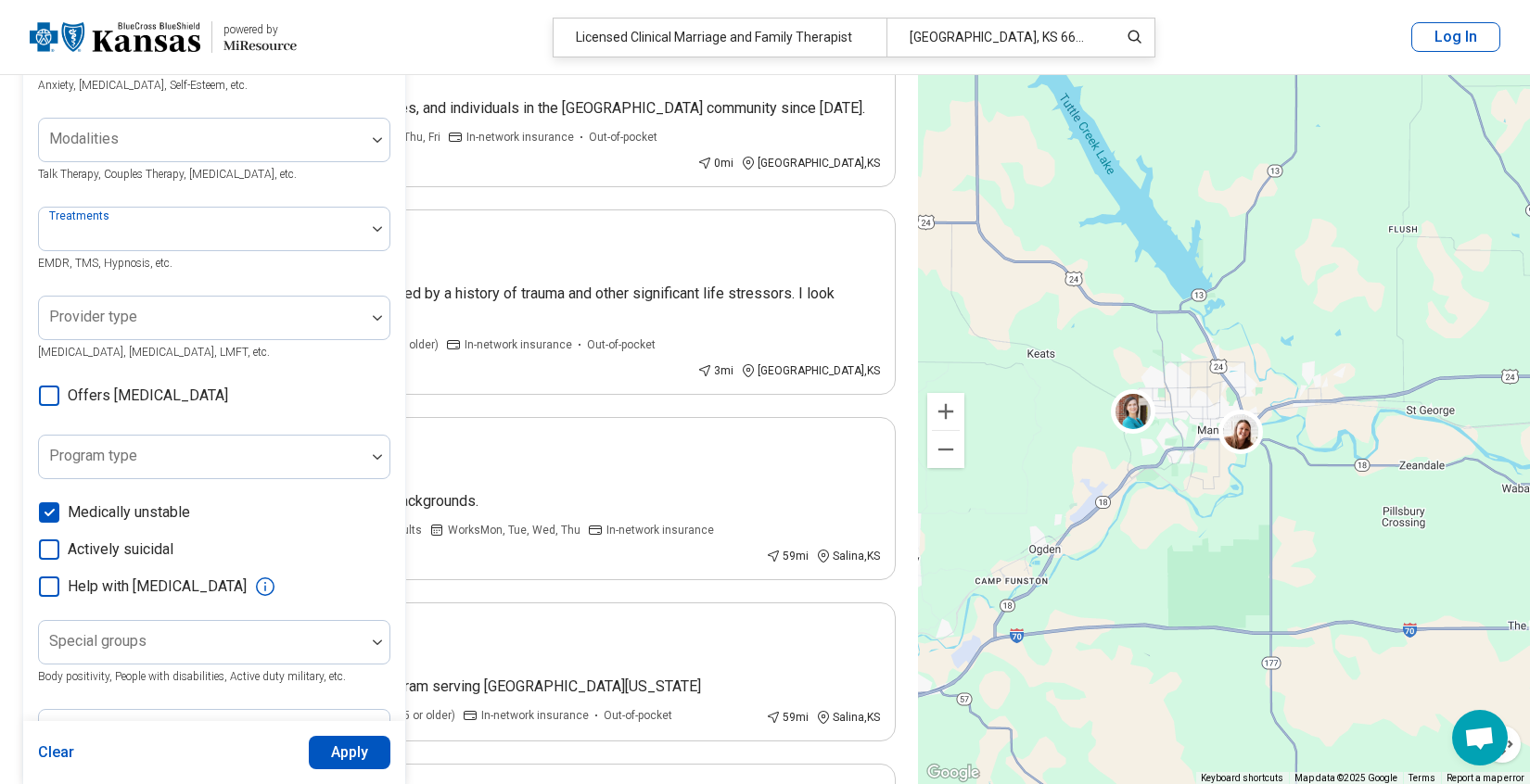
scroll to position [181, 0]
click at [46, 503] on icon at bounding box center [49, 510] width 21 height 21
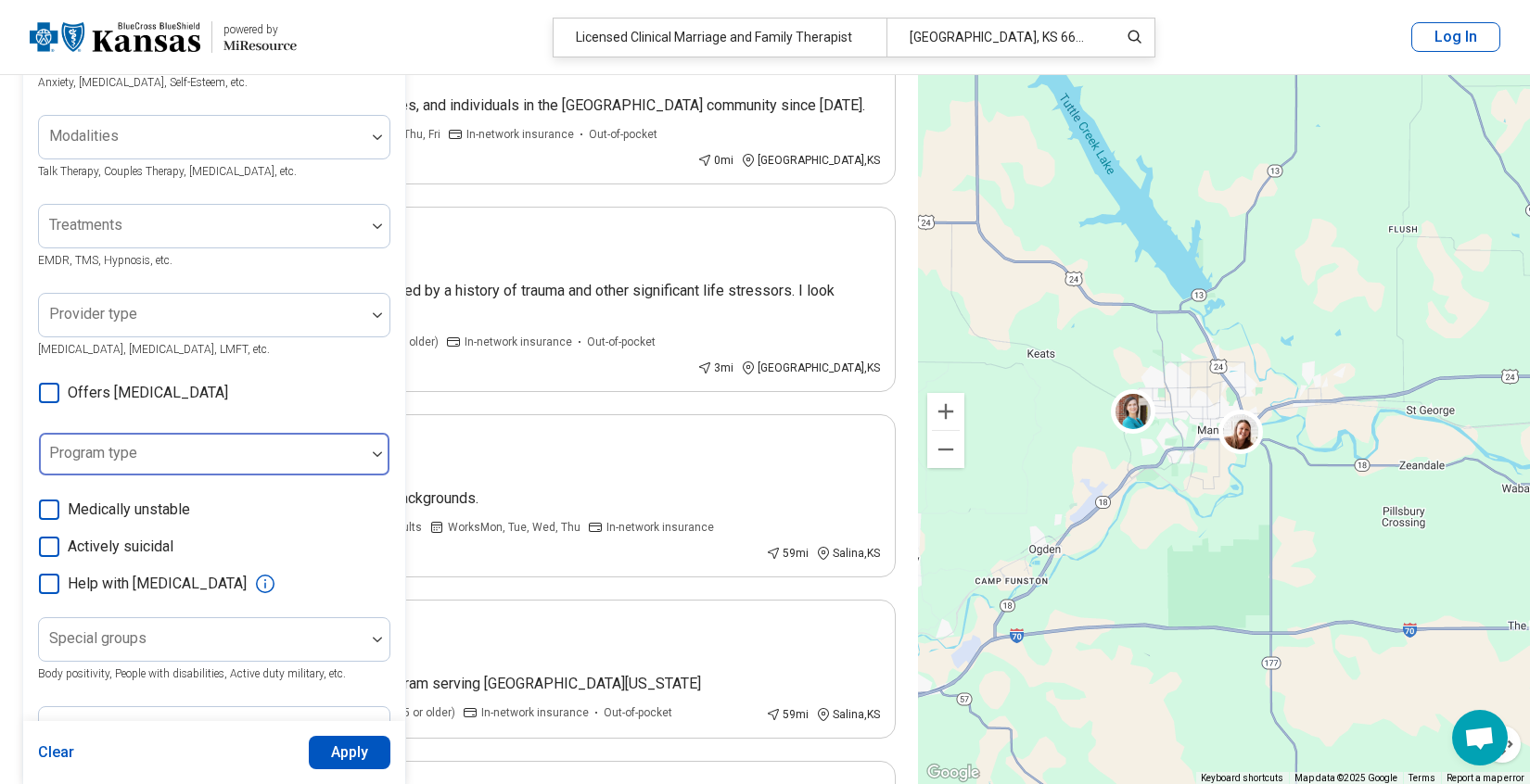
click at [347, 456] on div at bounding box center [201, 462] width 311 height 26
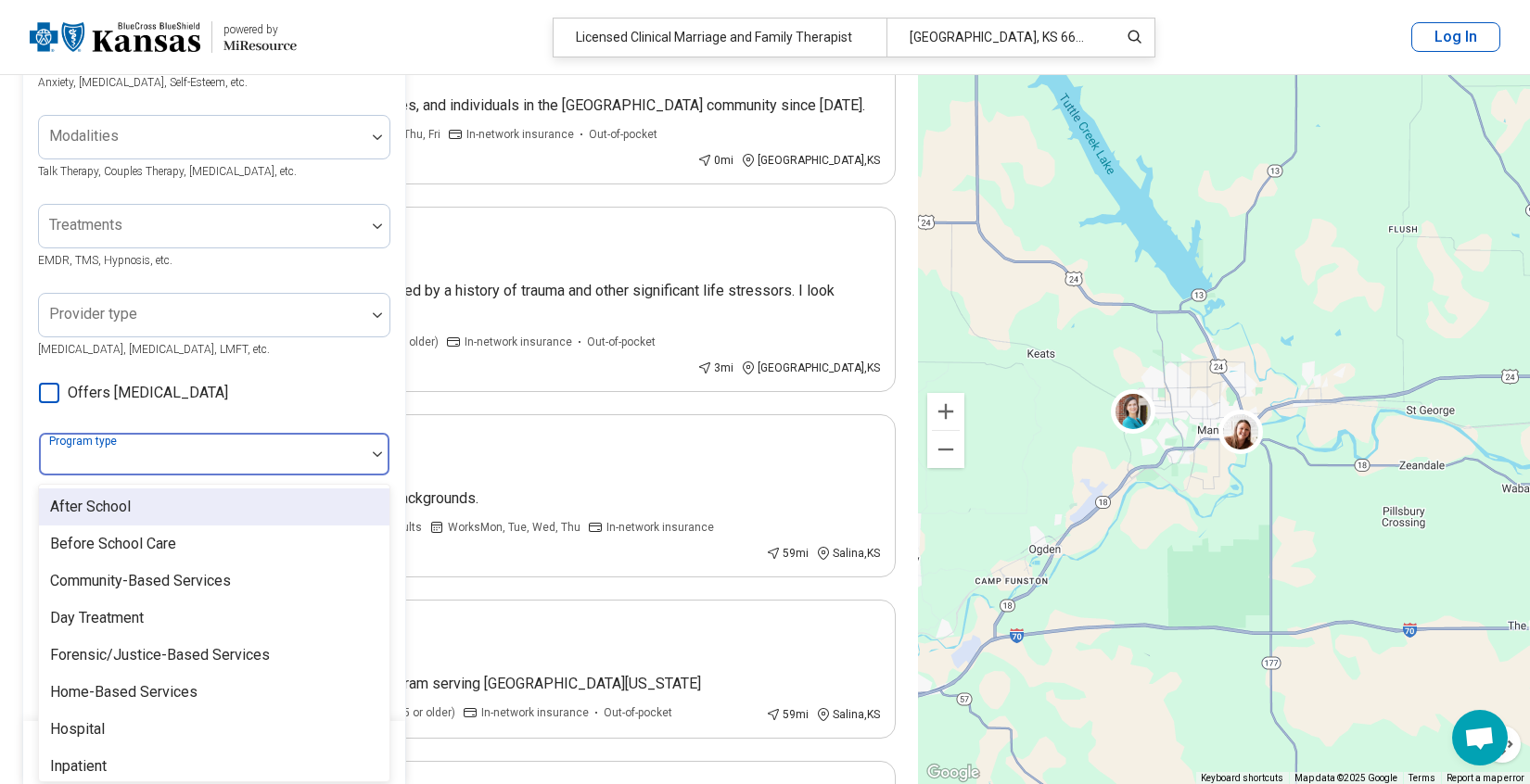
click at [347, 456] on div at bounding box center [201, 462] width 311 height 26
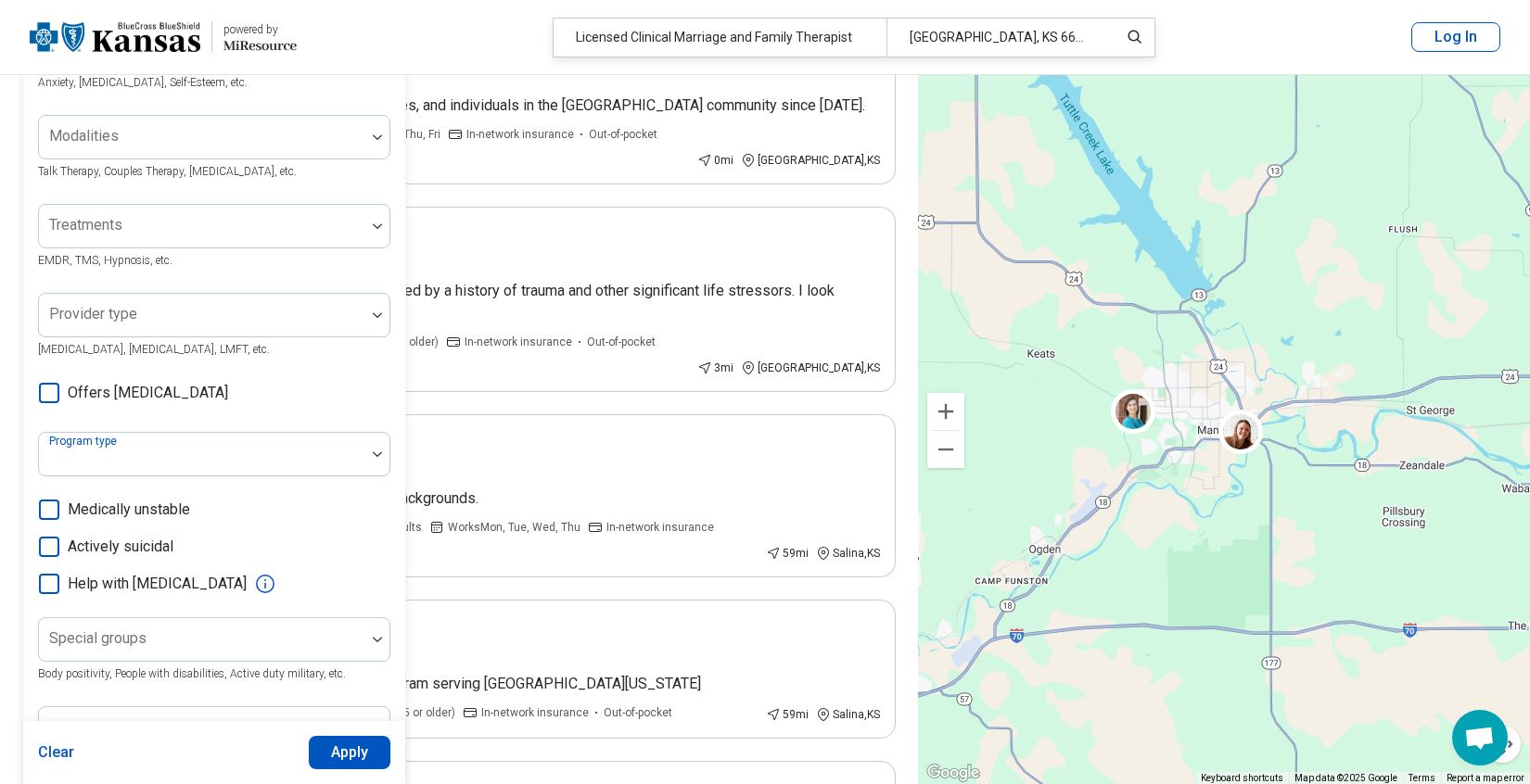
click at [344, 755] on button "Apply" at bounding box center [350, 753] width 83 height 34
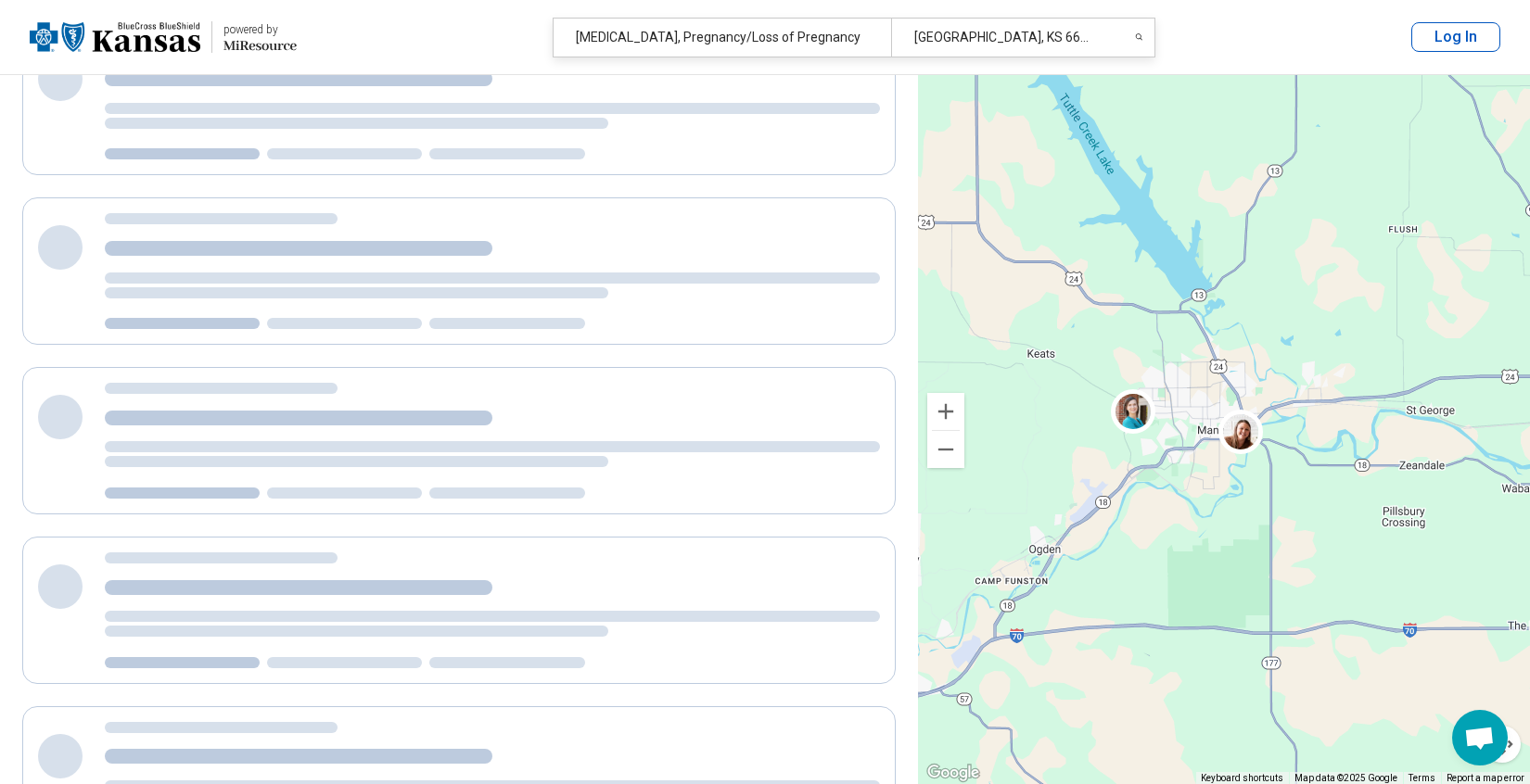
scroll to position [81, 0]
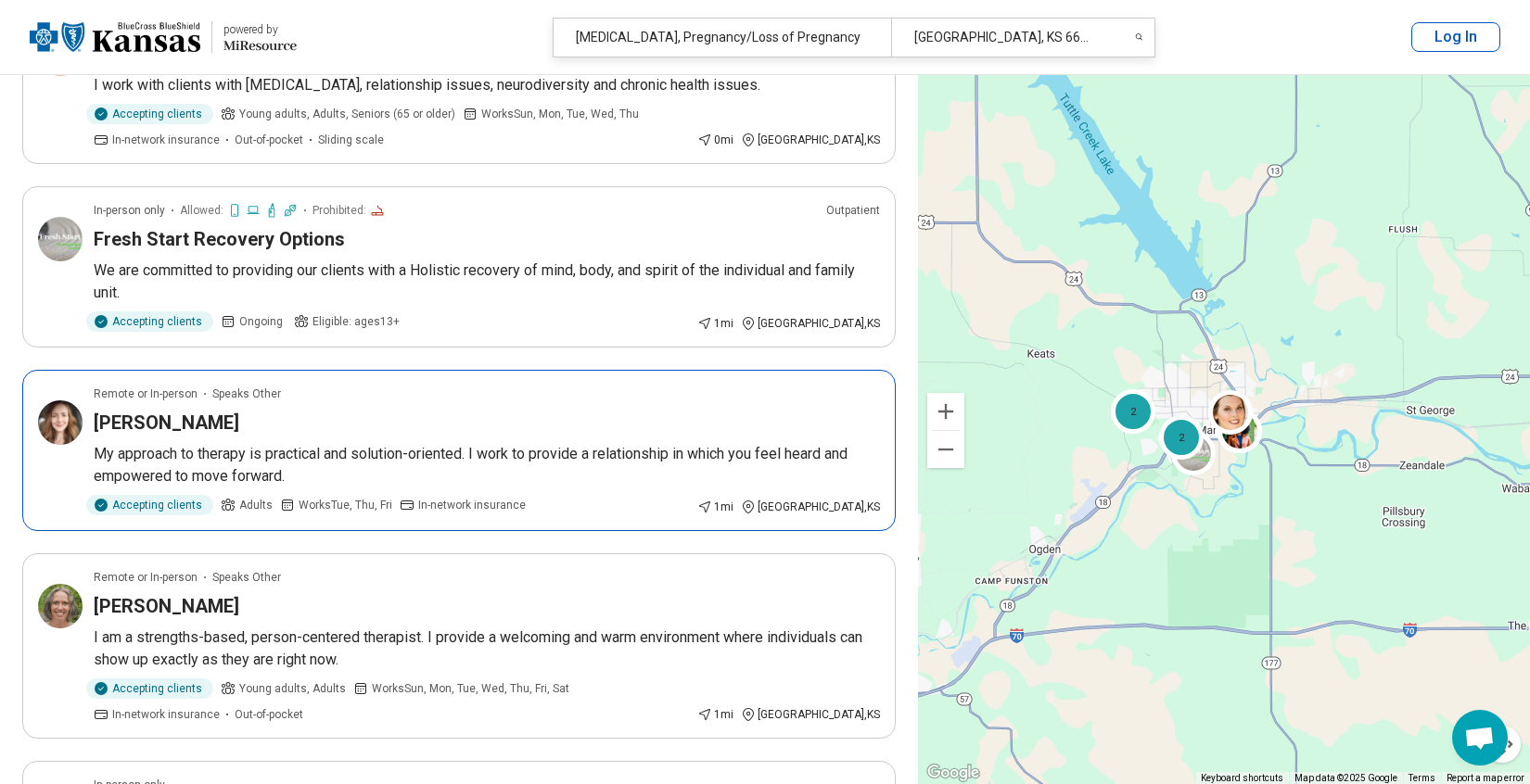
scroll to position [1019, 0]
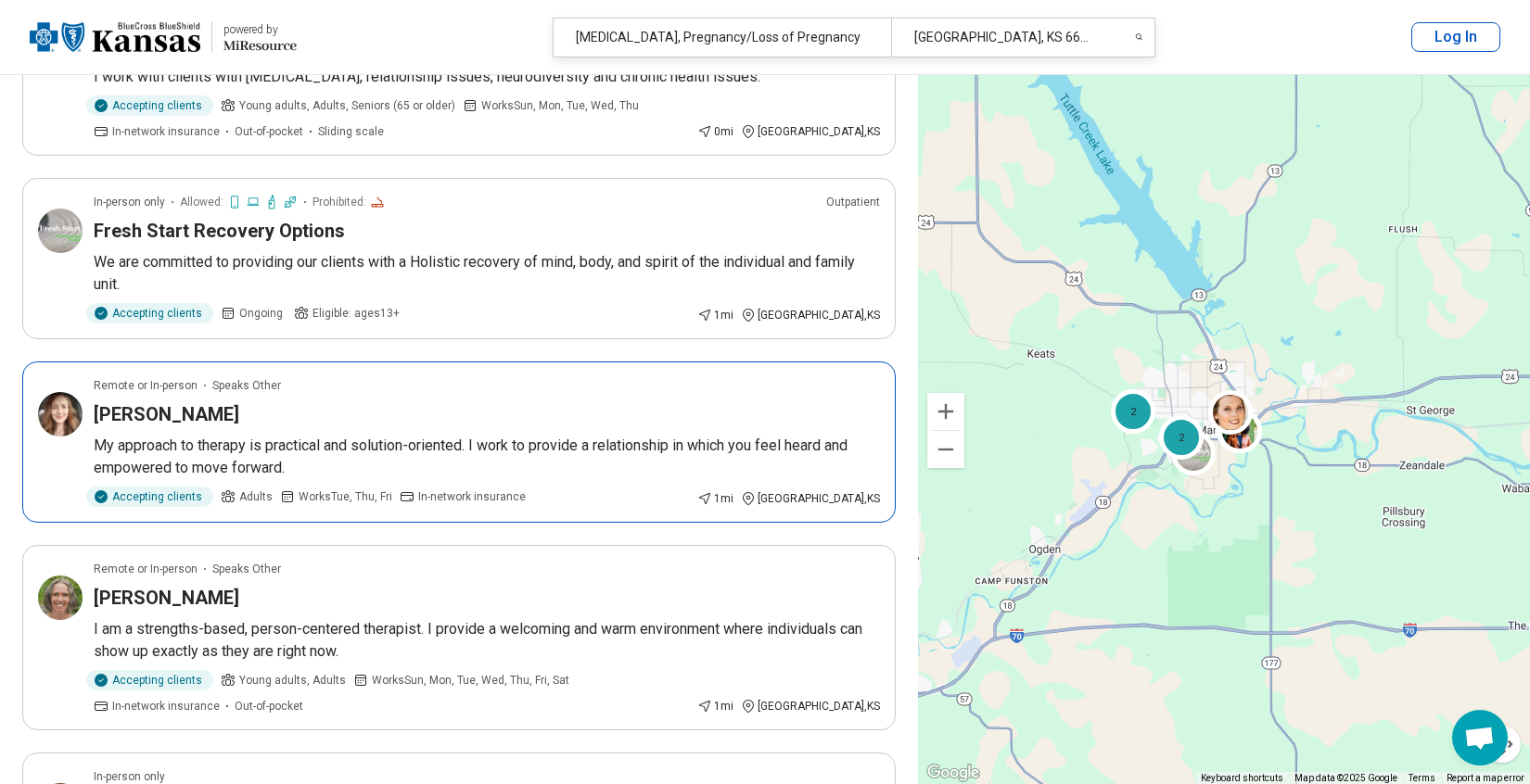
click at [166, 401] on h3 "Sarah Wesch" at bounding box center [166, 415] width 146 height 26
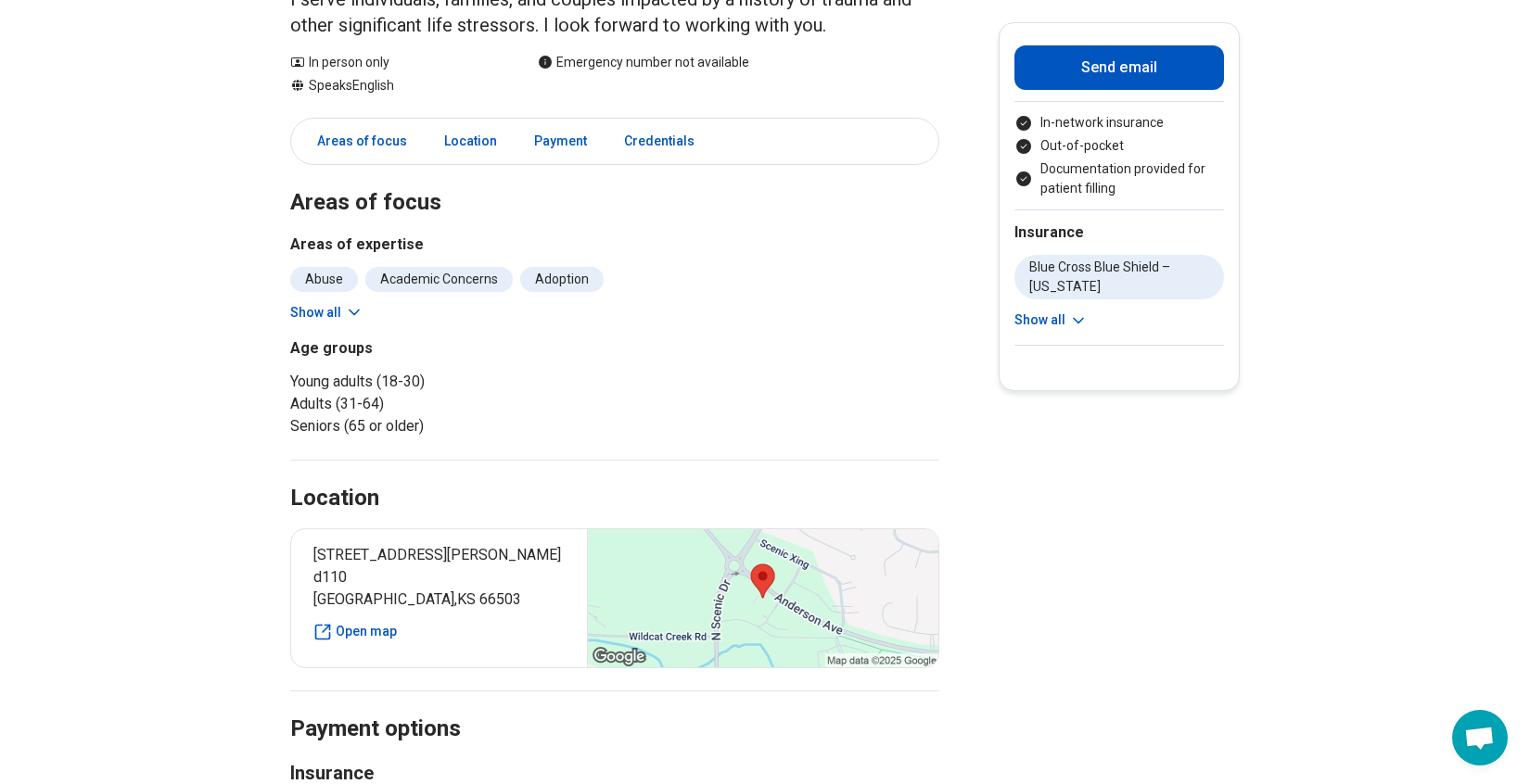
scroll to position [234, 0]
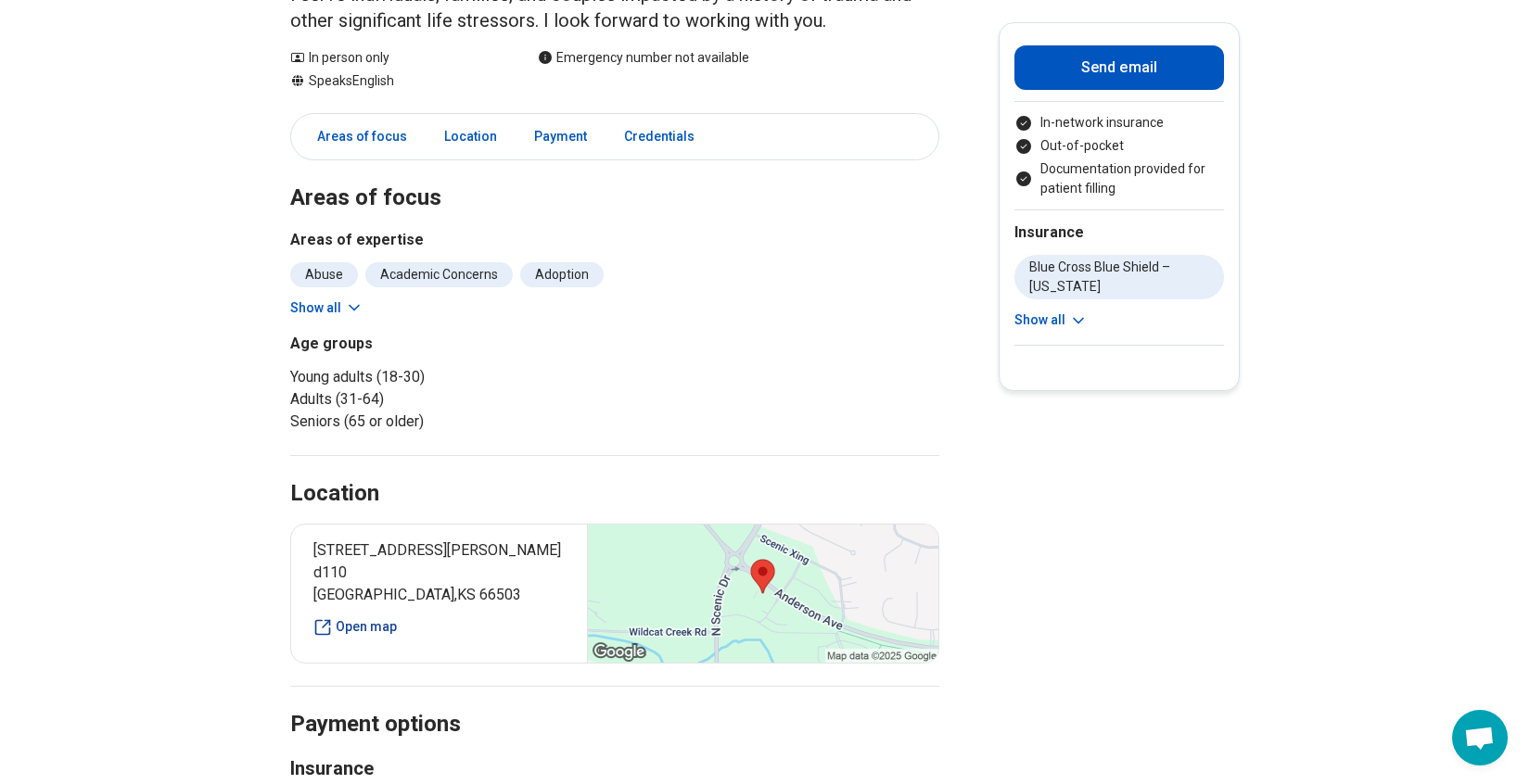
click at [365, 623] on link "Open map" at bounding box center [438, 627] width 251 height 20
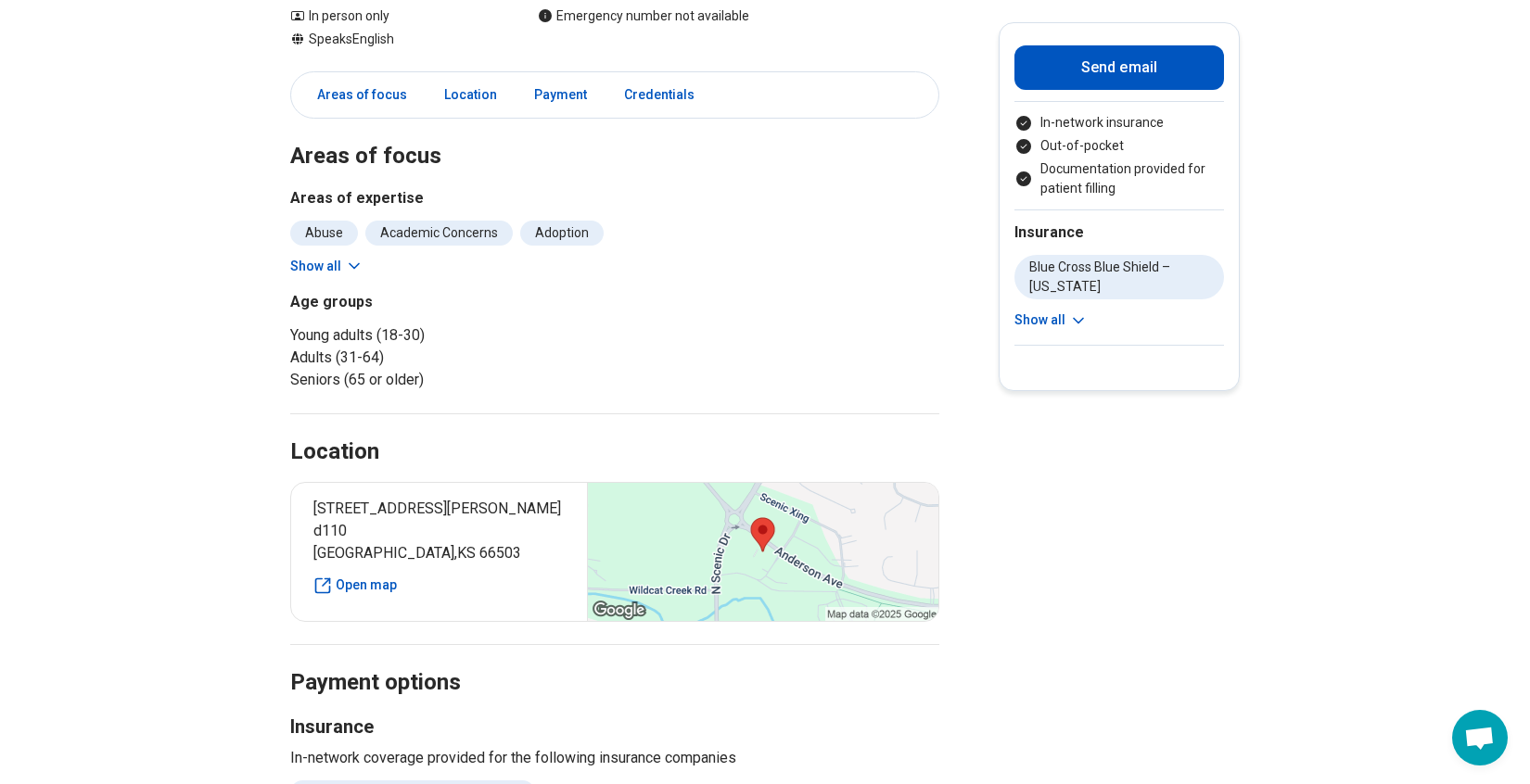
scroll to position [274, 0]
click at [331, 266] on button "Show all" at bounding box center [327, 267] width 73 height 20
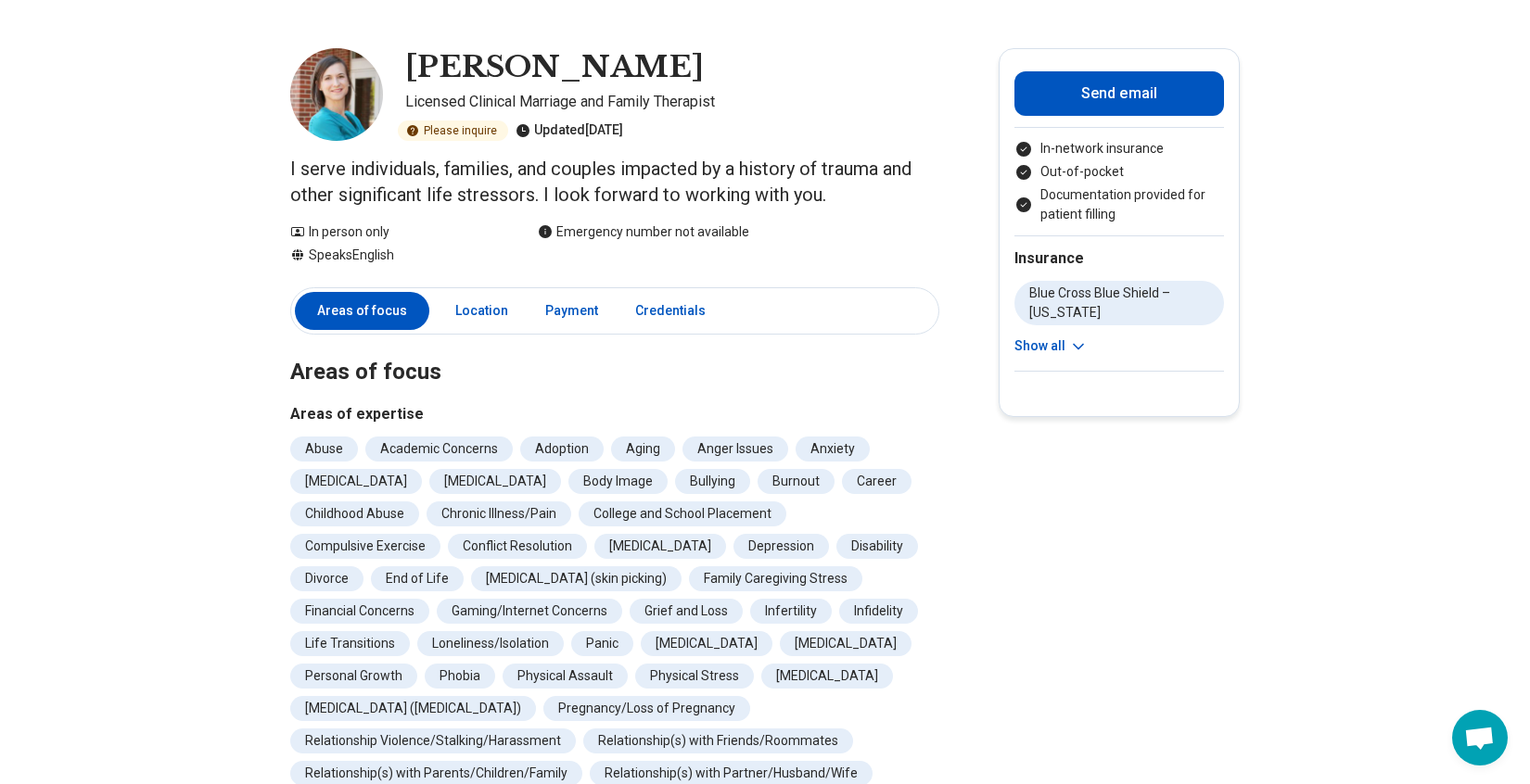
scroll to position [0, 0]
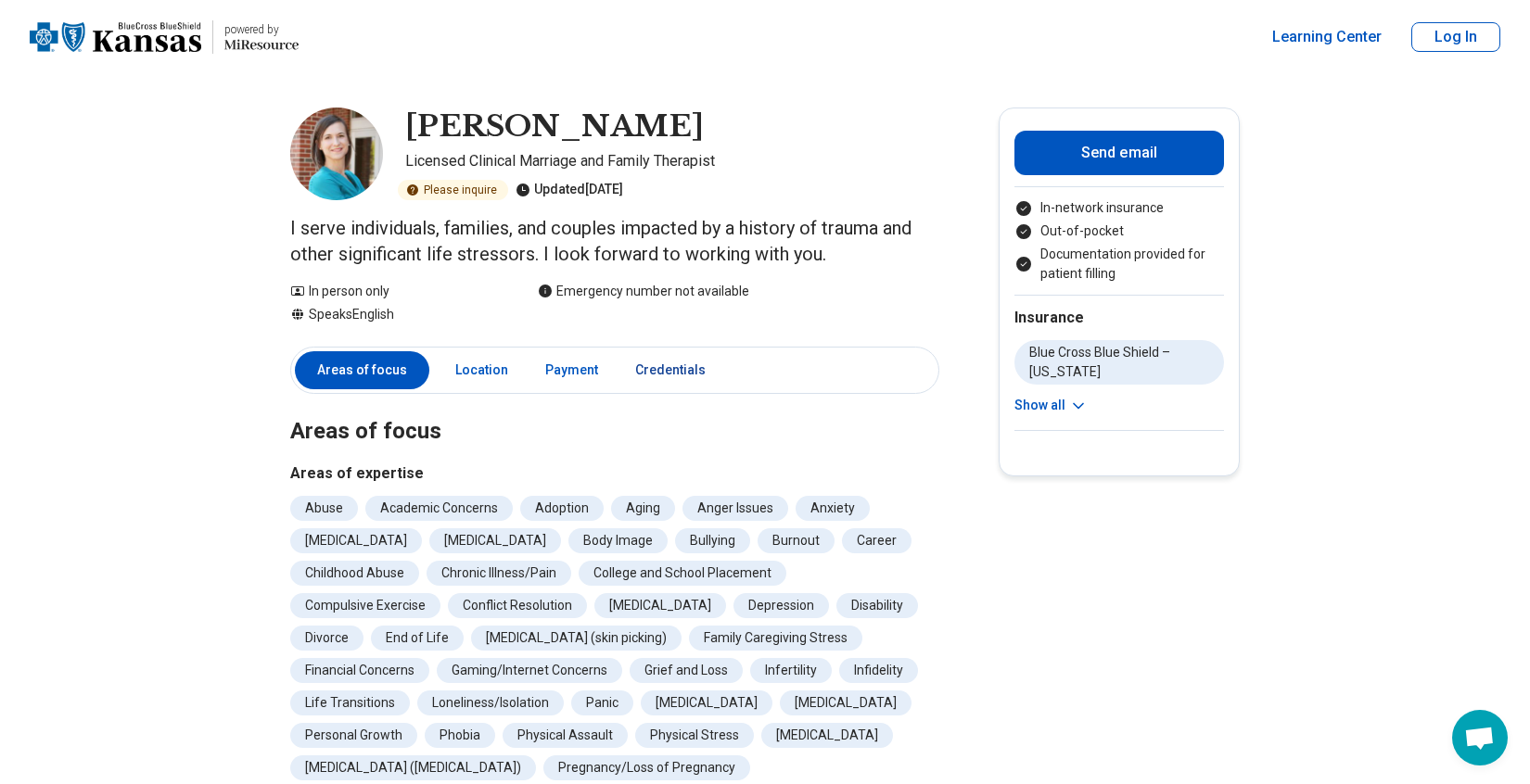
click at [672, 369] on link "Credentials" at bounding box center [676, 370] width 103 height 38
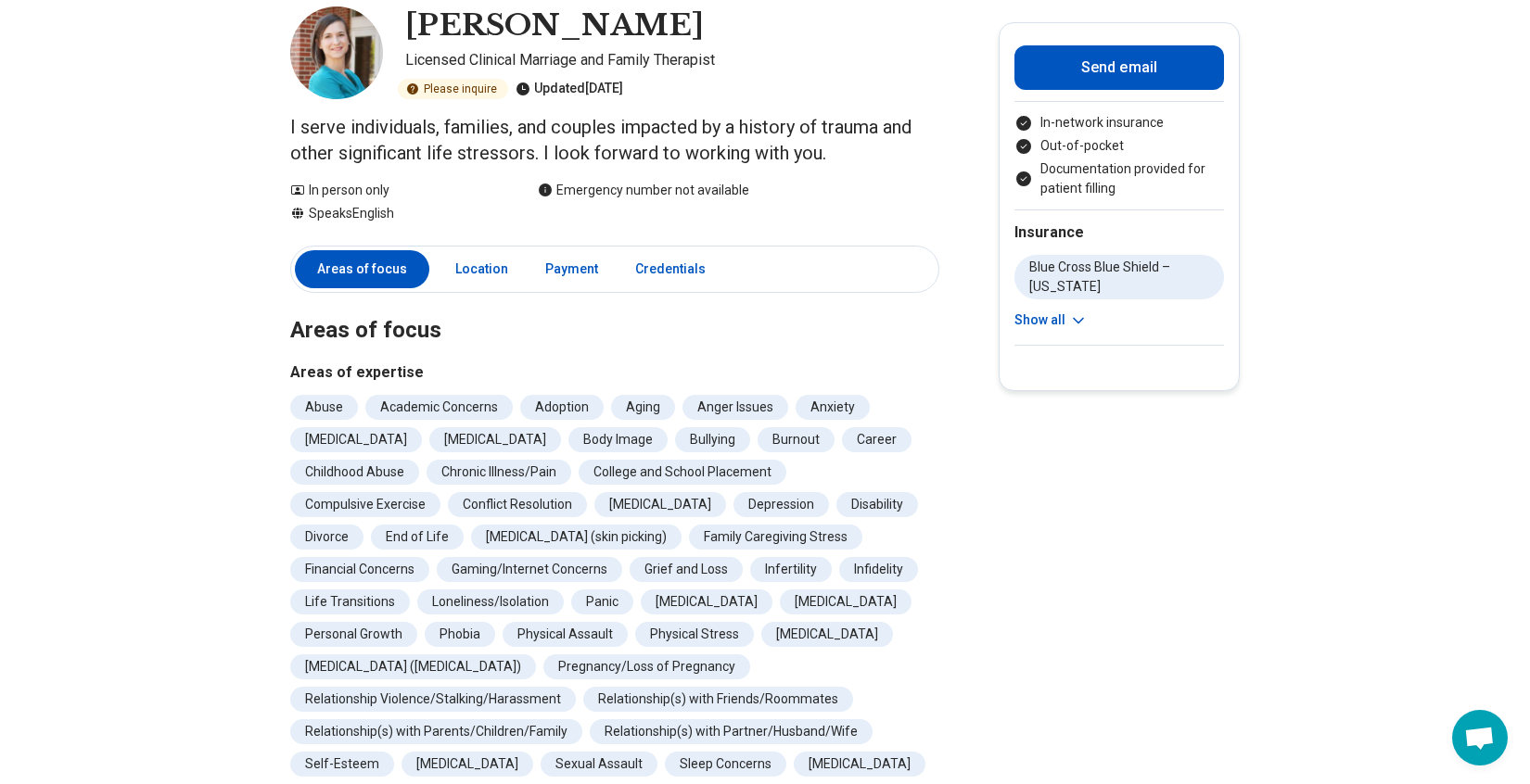
scroll to position [101, 0]
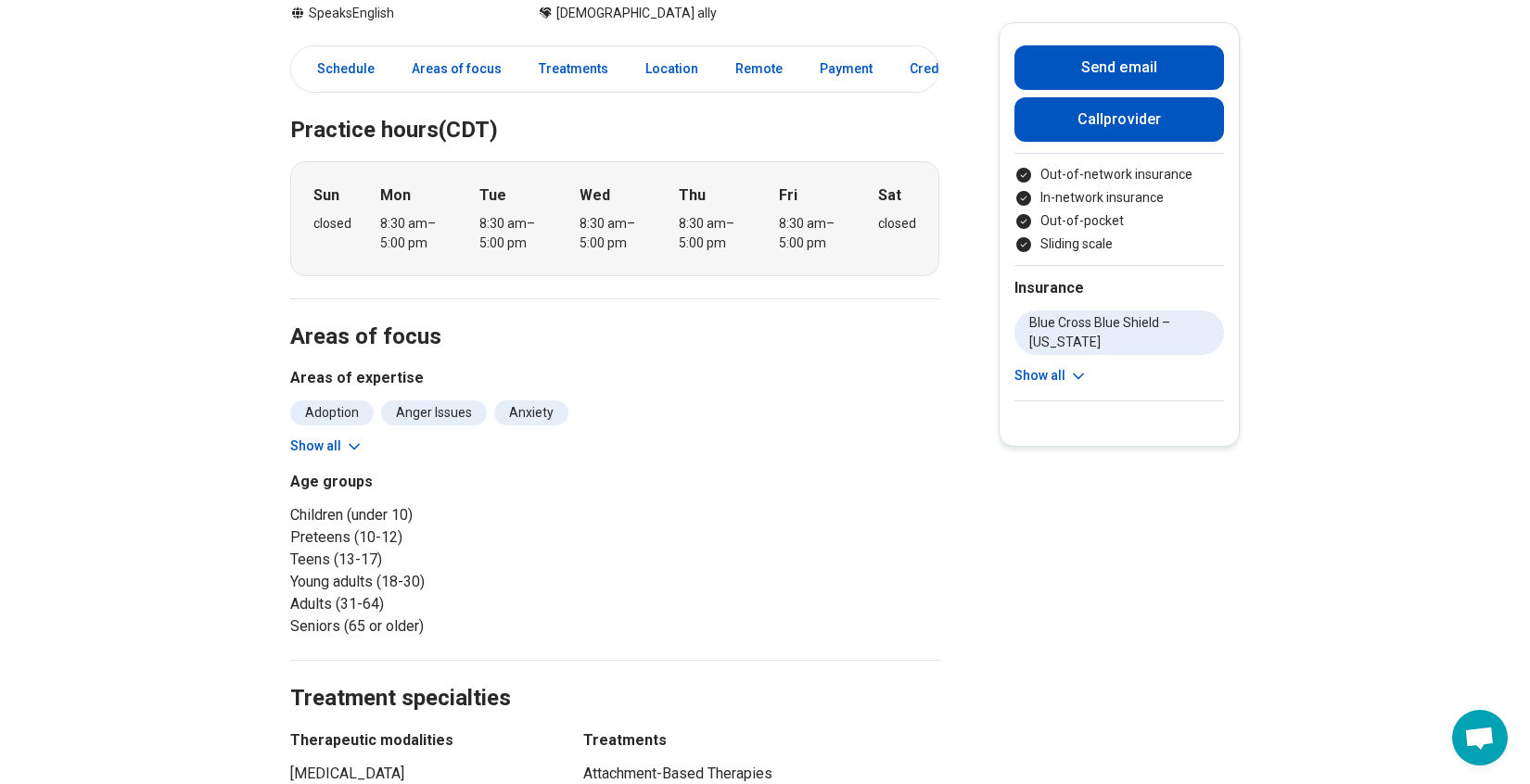
scroll to position [309, 0]
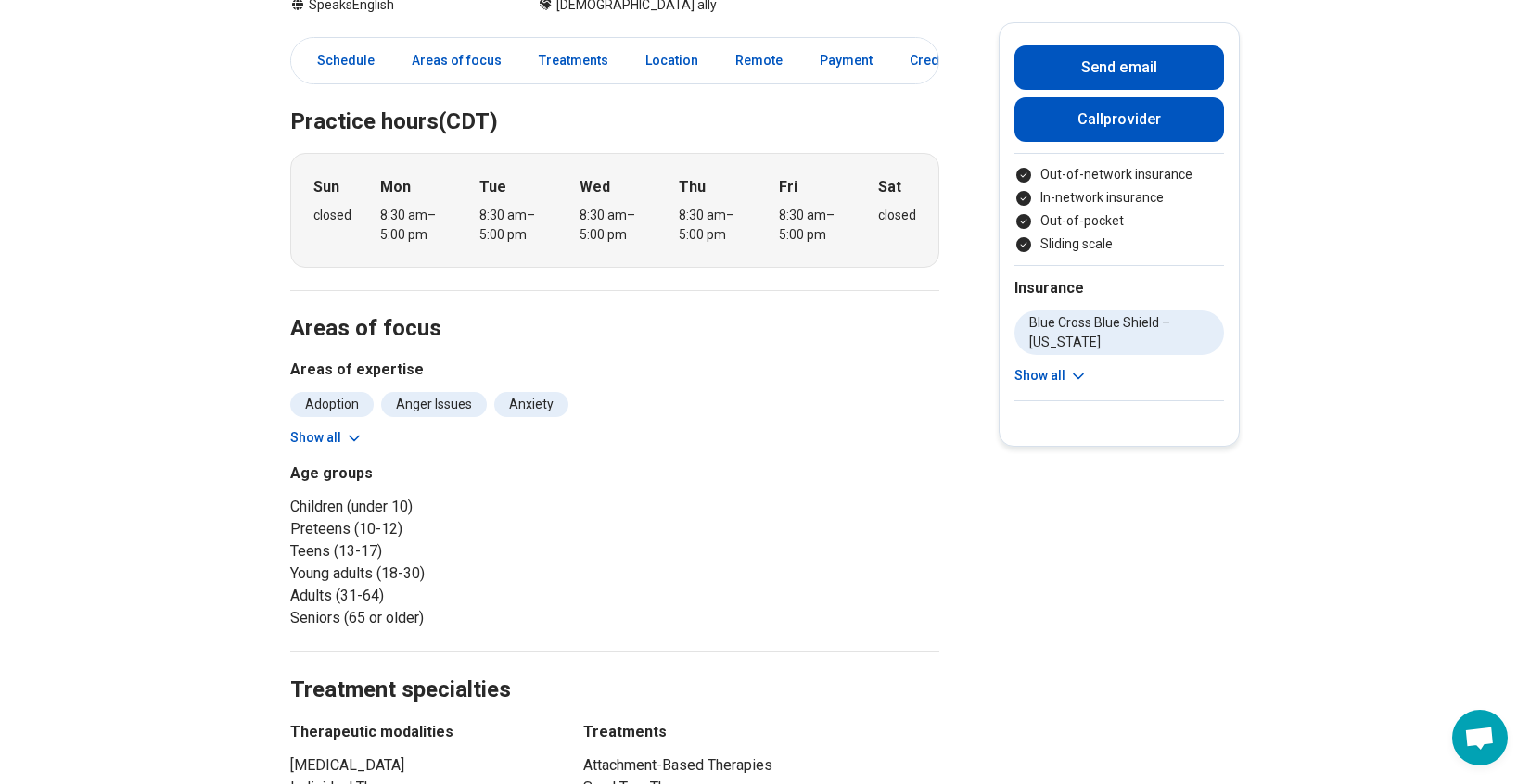
click at [319, 434] on button "Show all" at bounding box center [327, 438] width 73 height 20
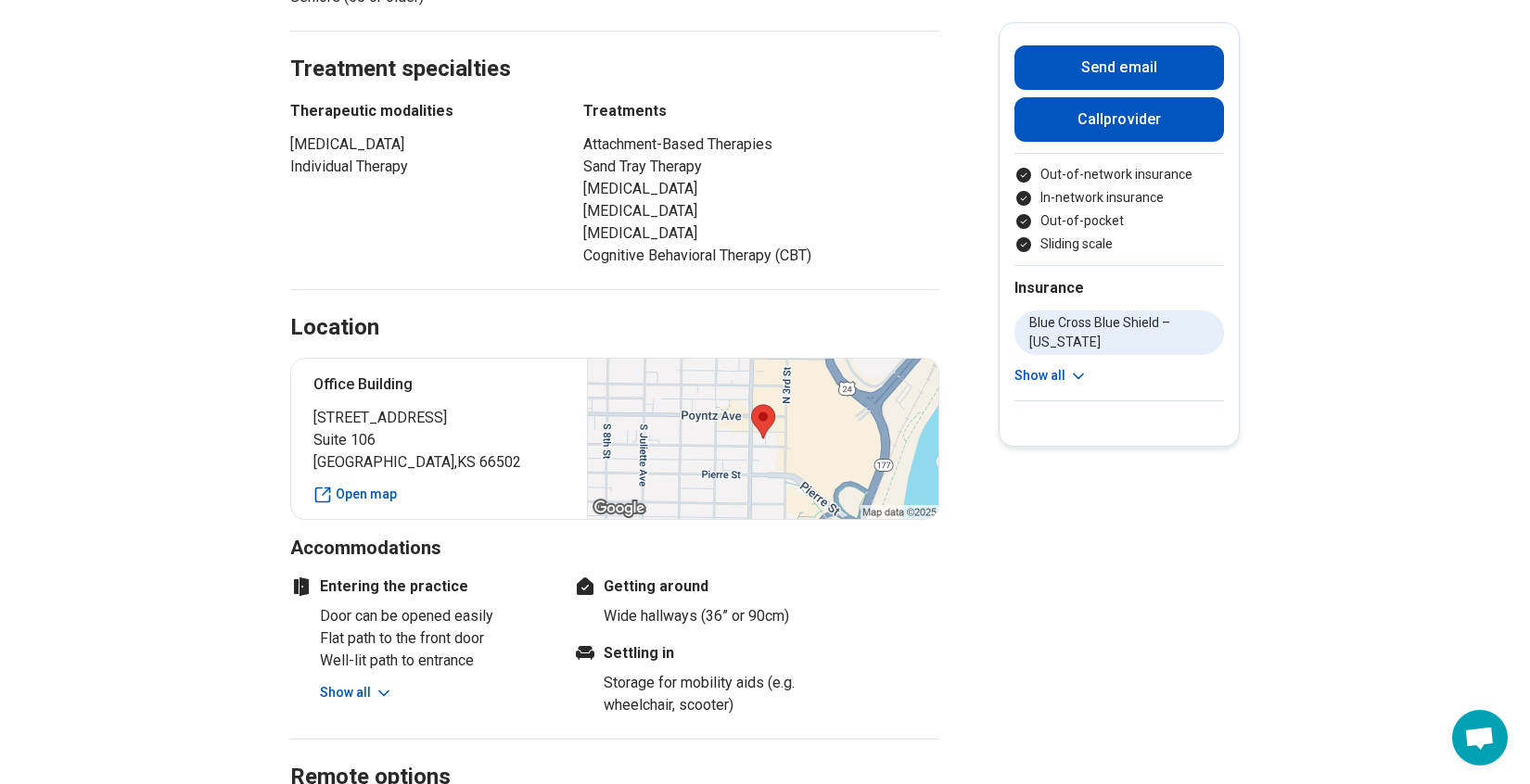
scroll to position [1063, 0]
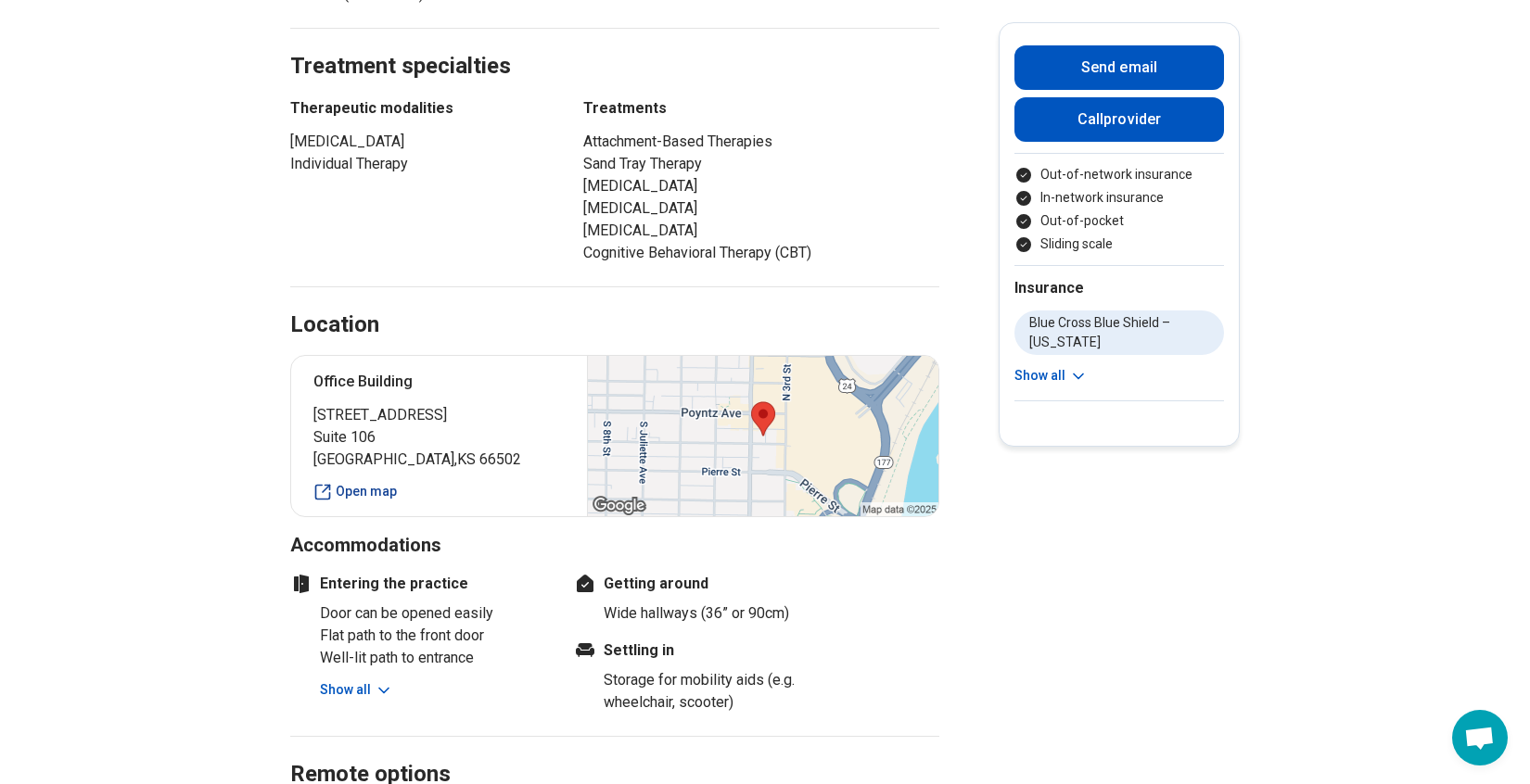
click at [378, 493] on link "Open map" at bounding box center [438, 492] width 251 height 20
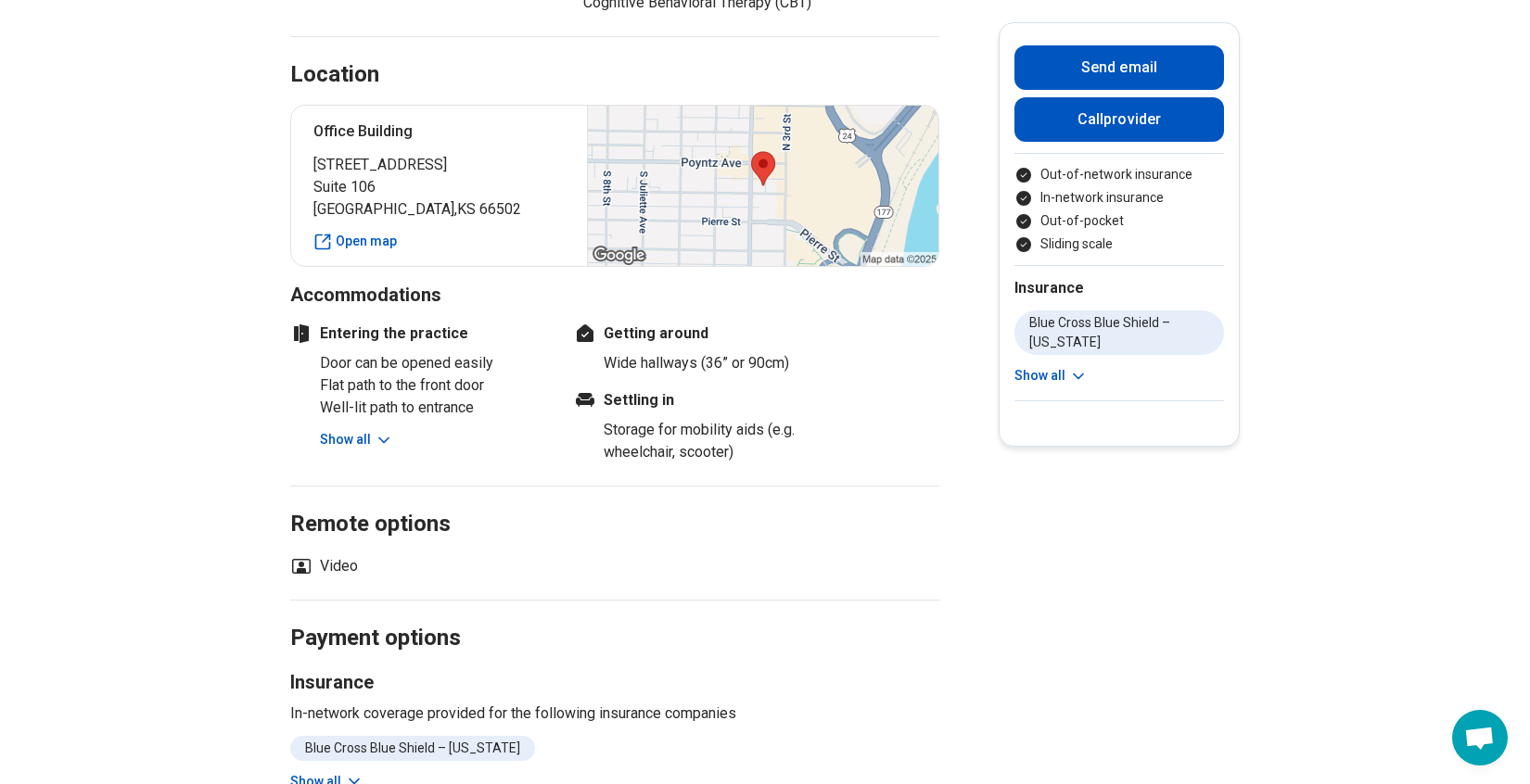
scroll to position [1319, 0]
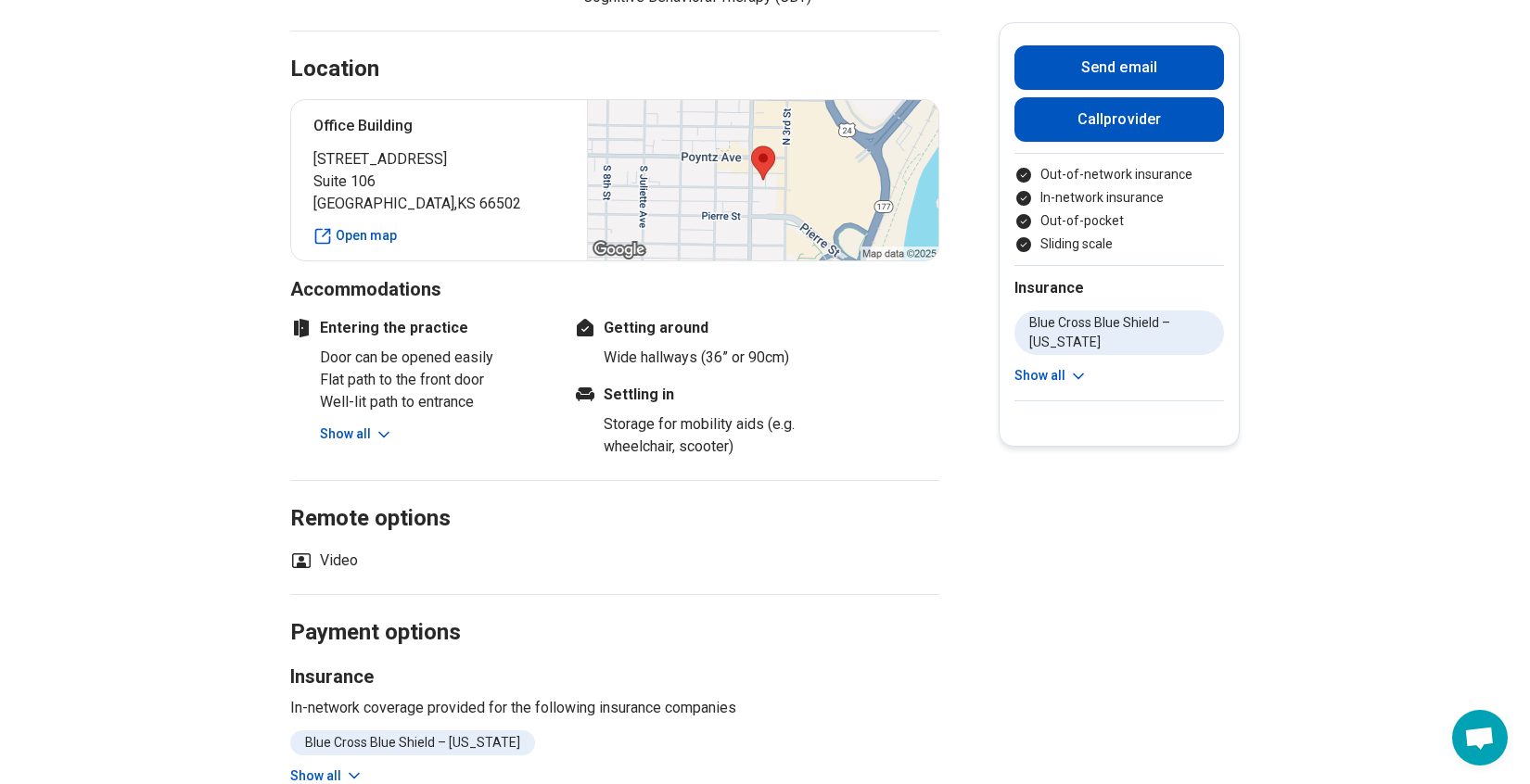
drag, startPoint x: 348, startPoint y: 434, endPoint x: 338, endPoint y: 434, distance: 10.0
click at [348, 434] on button "Show all" at bounding box center [356, 434] width 73 height 20
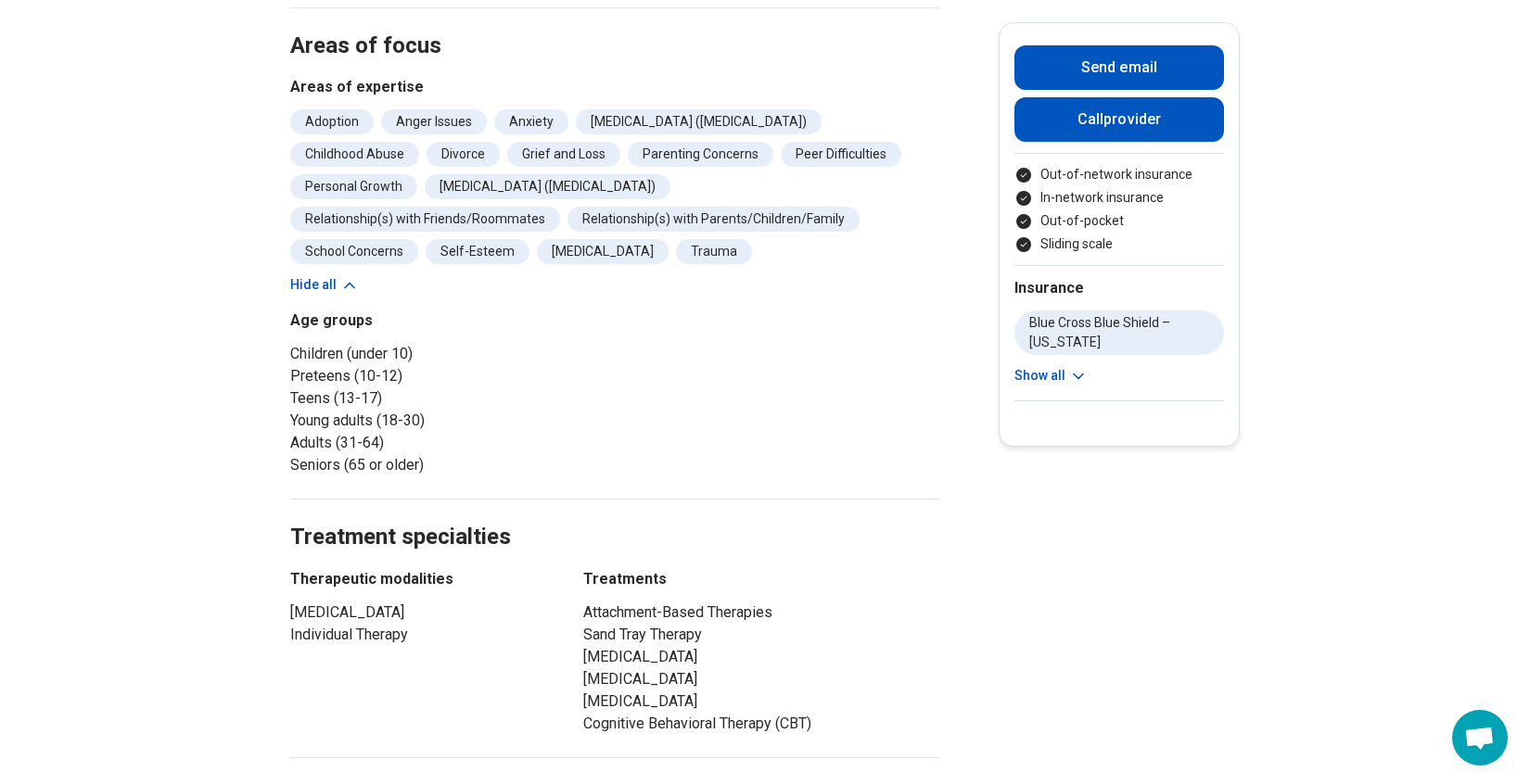
scroll to position [574, 0]
